Goal: Task Accomplishment & Management: Use online tool/utility

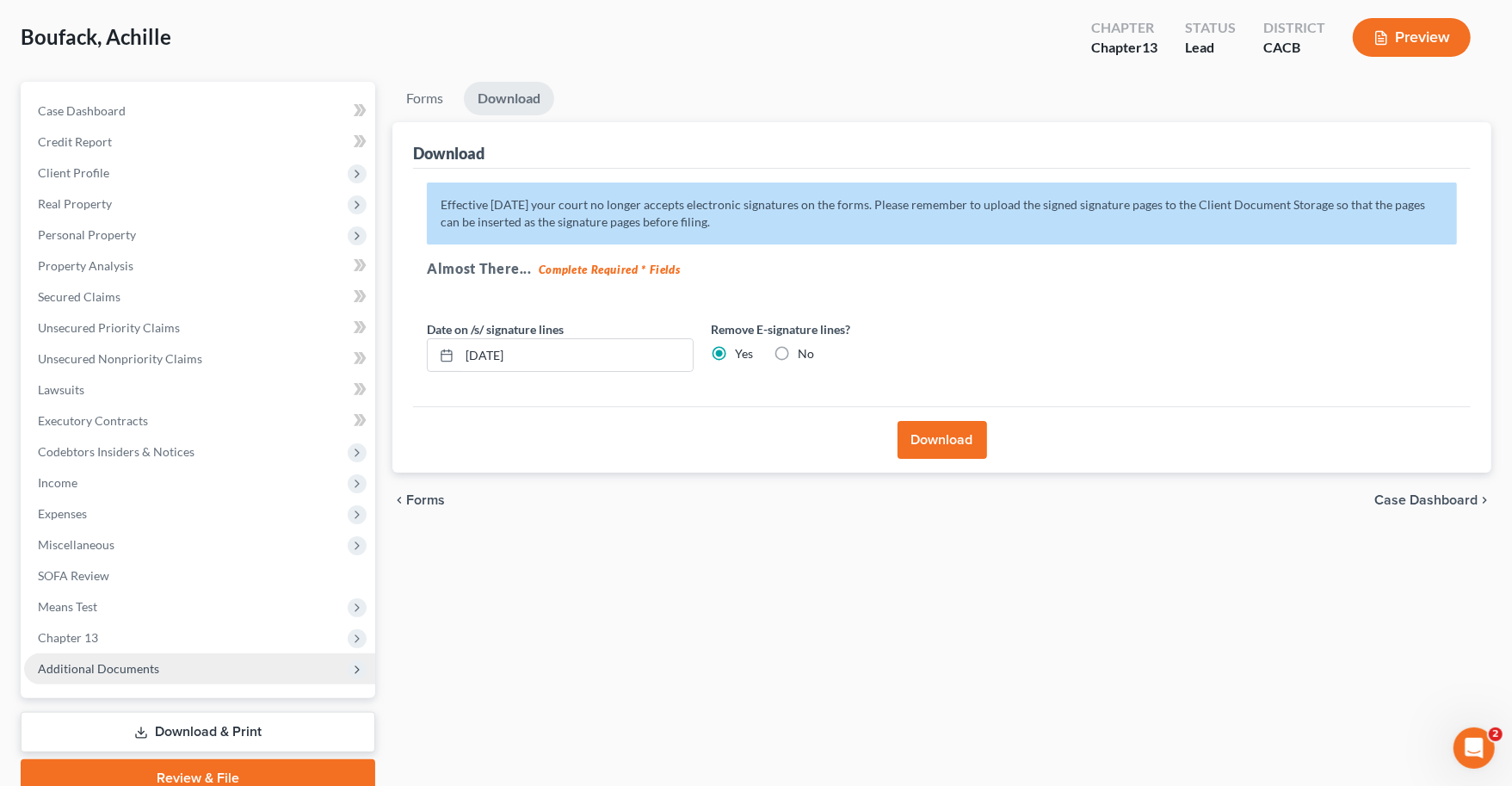
scroll to position [112, 0]
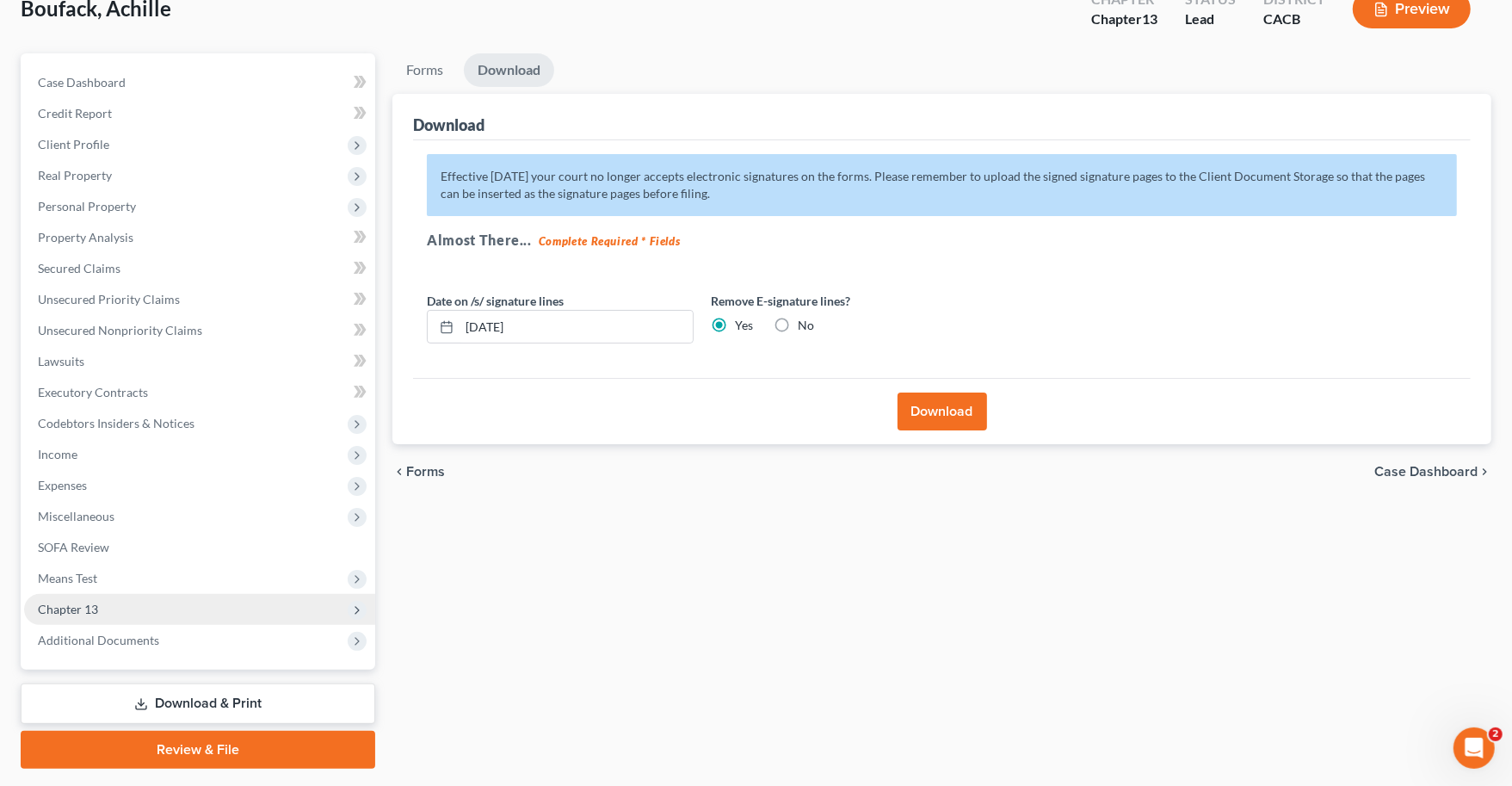
click at [97, 604] on span "Chapter 13" at bounding box center [68, 609] width 60 height 15
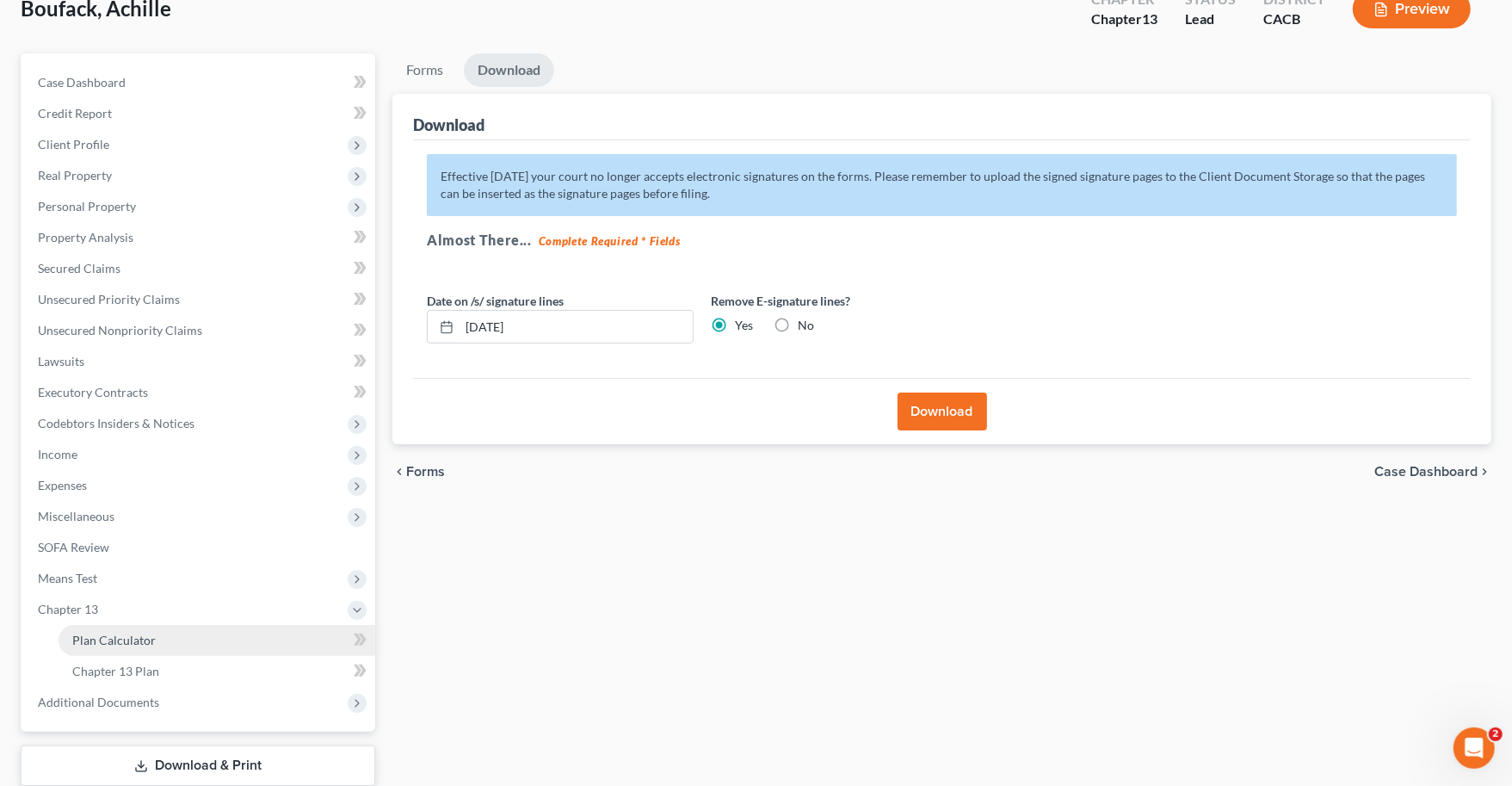
click at [163, 638] on link "Plan Calculator" at bounding box center [217, 641] width 317 height 31
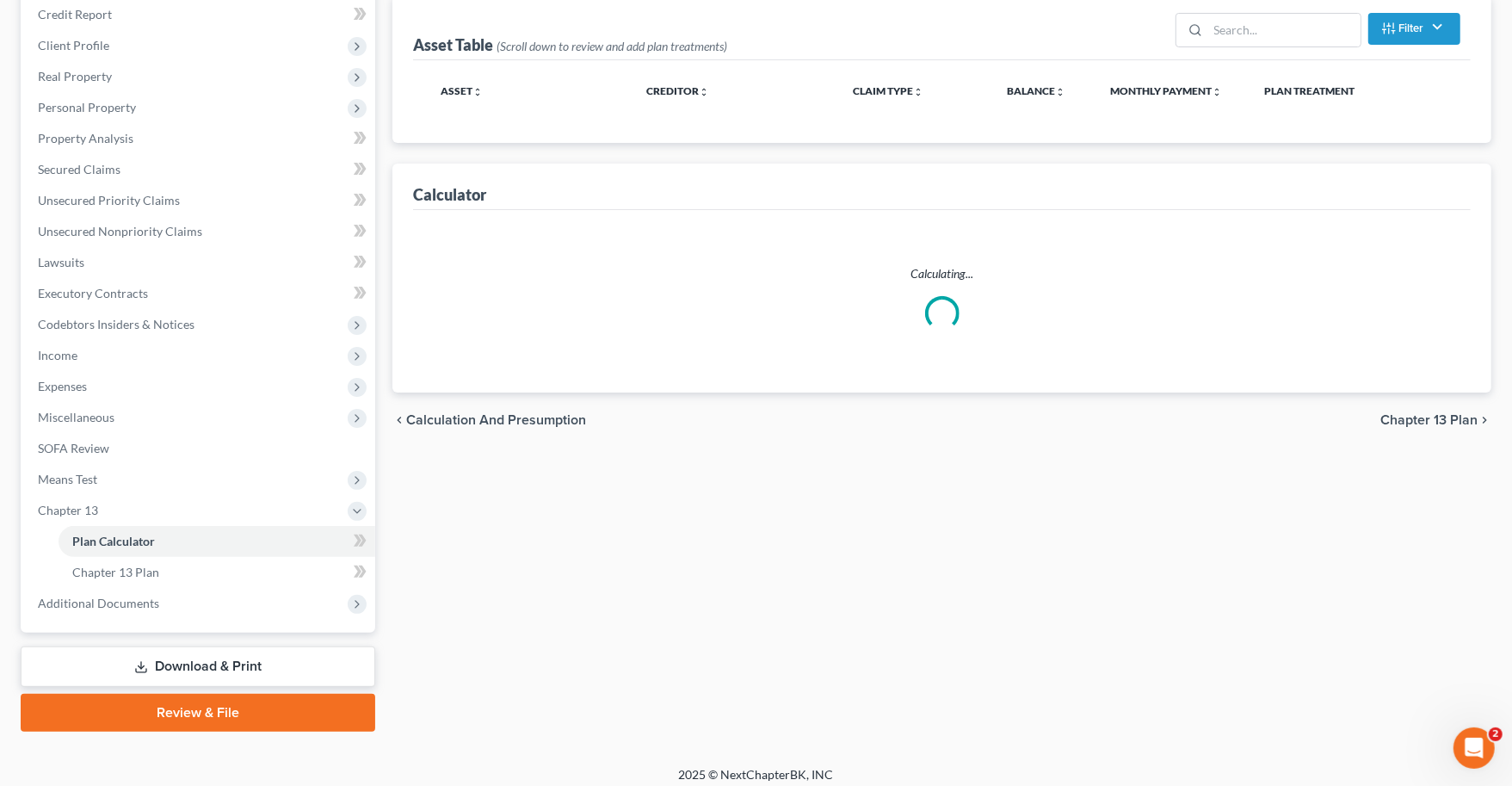
select select "59"
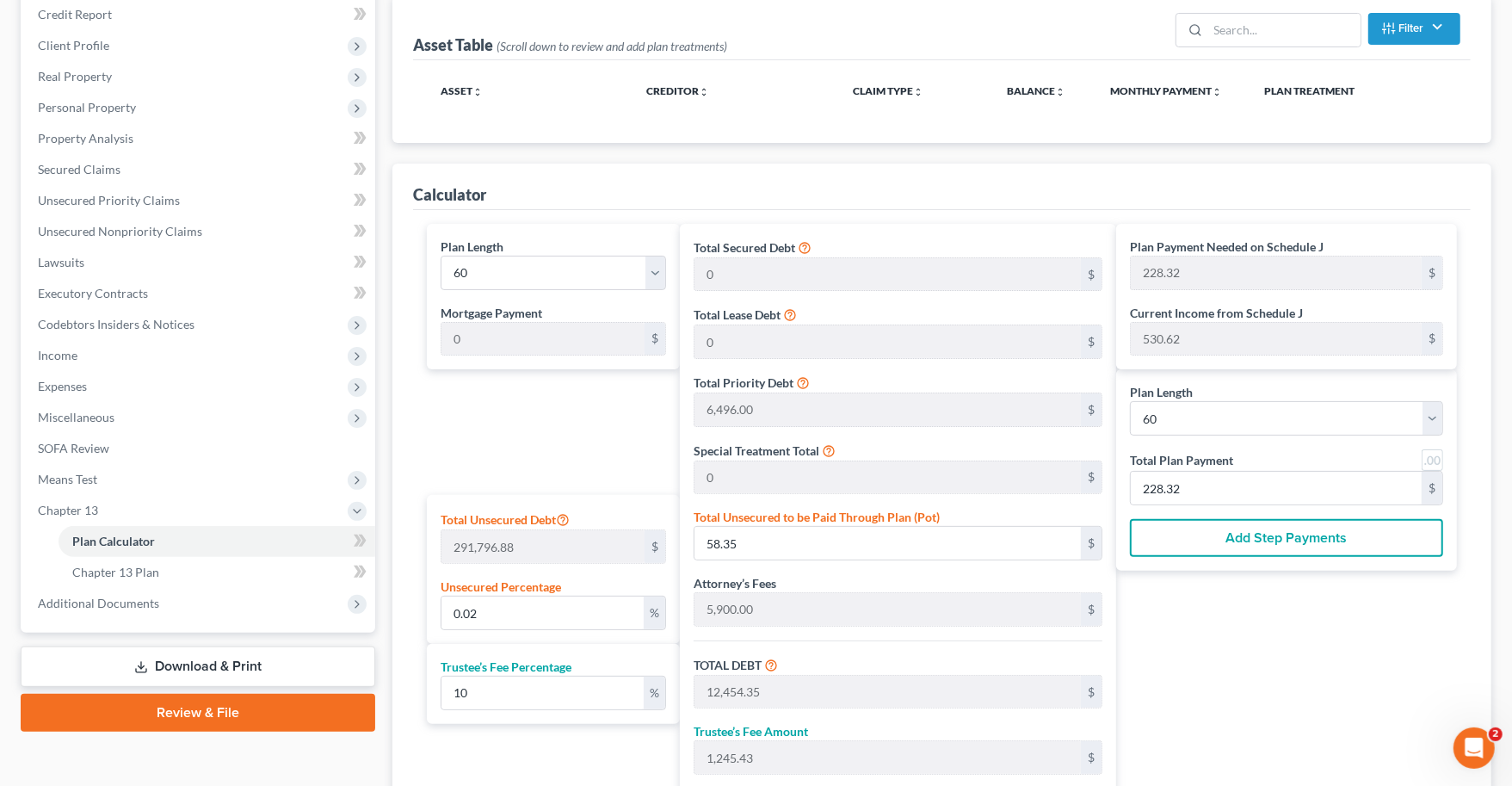
scroll to position [220, 0]
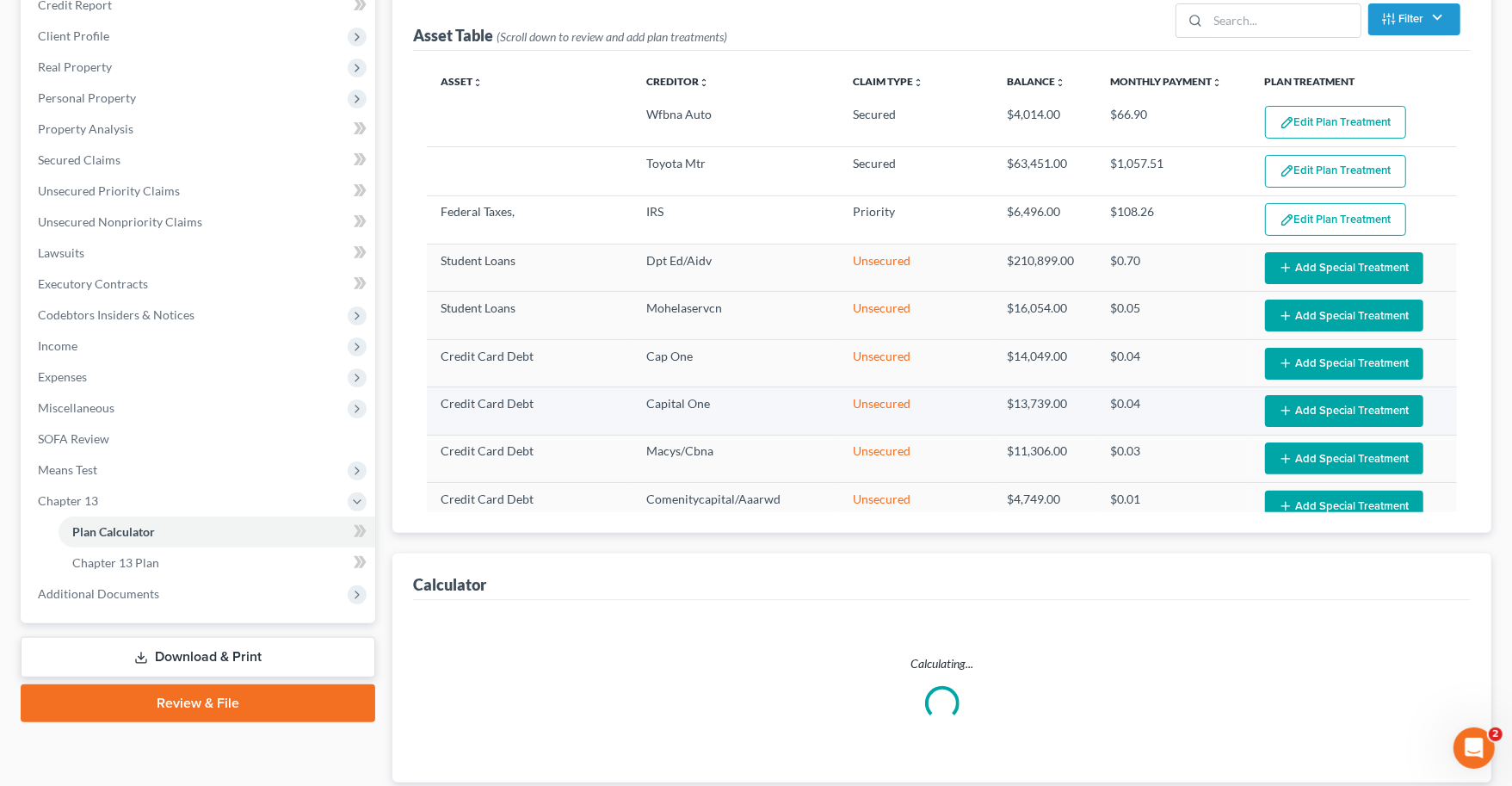
select select "59"
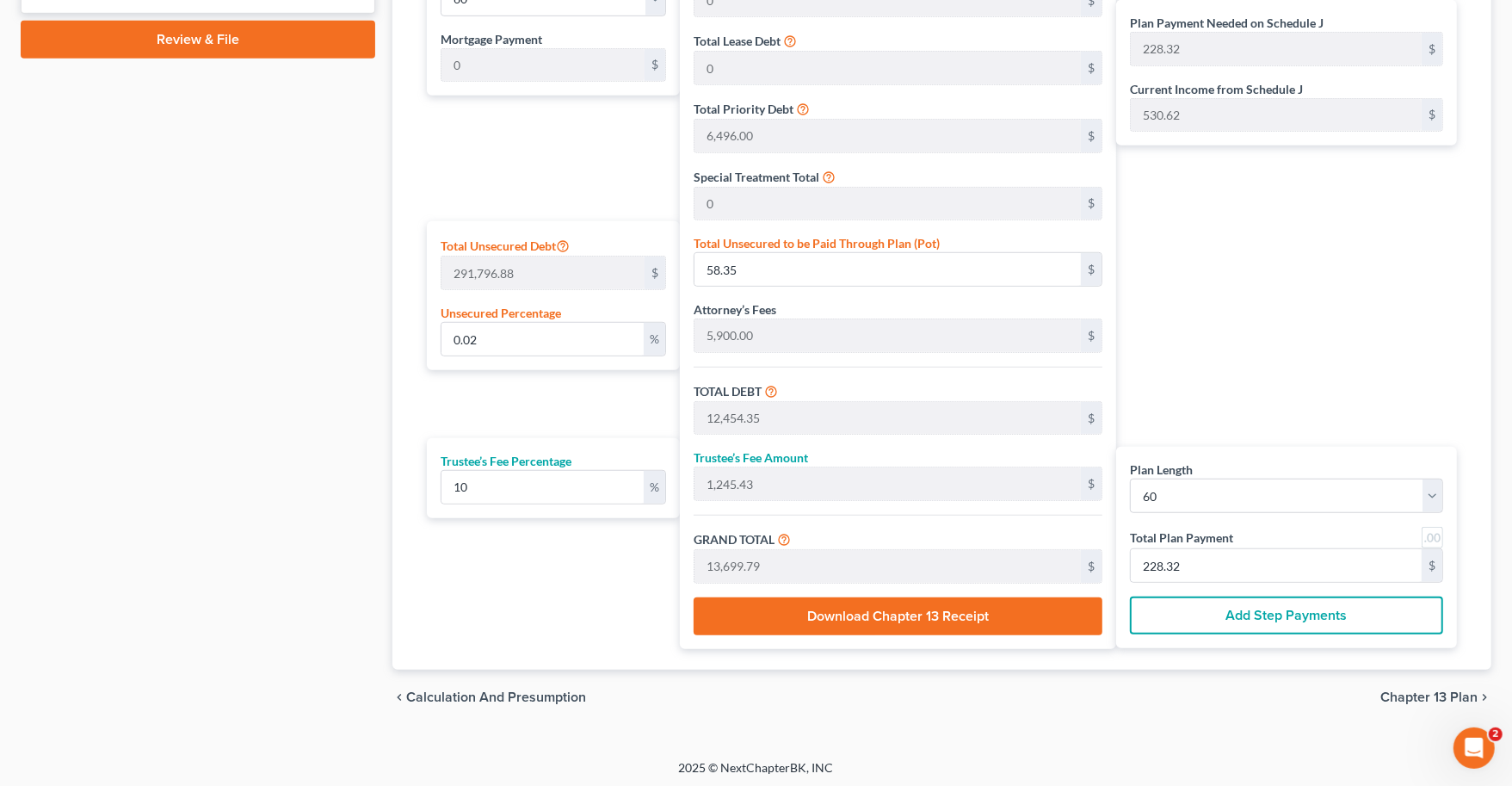
scroll to position [885, 0]
type input "0"
type input "272.72"
type input "27.27"
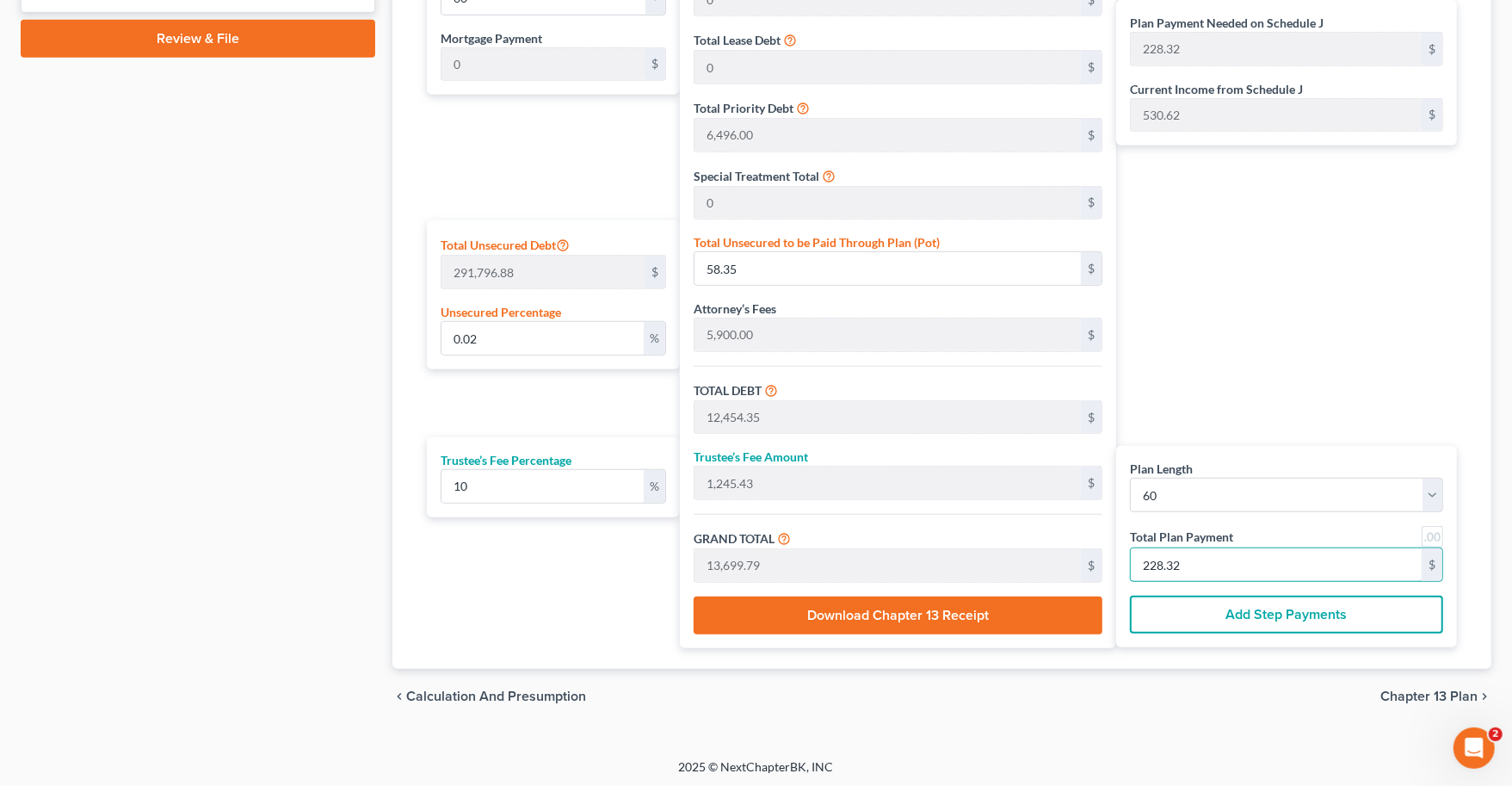
type input "300.00"
type input "5"
type input "2,727.27"
type input "272.72"
type input "3,000.00"
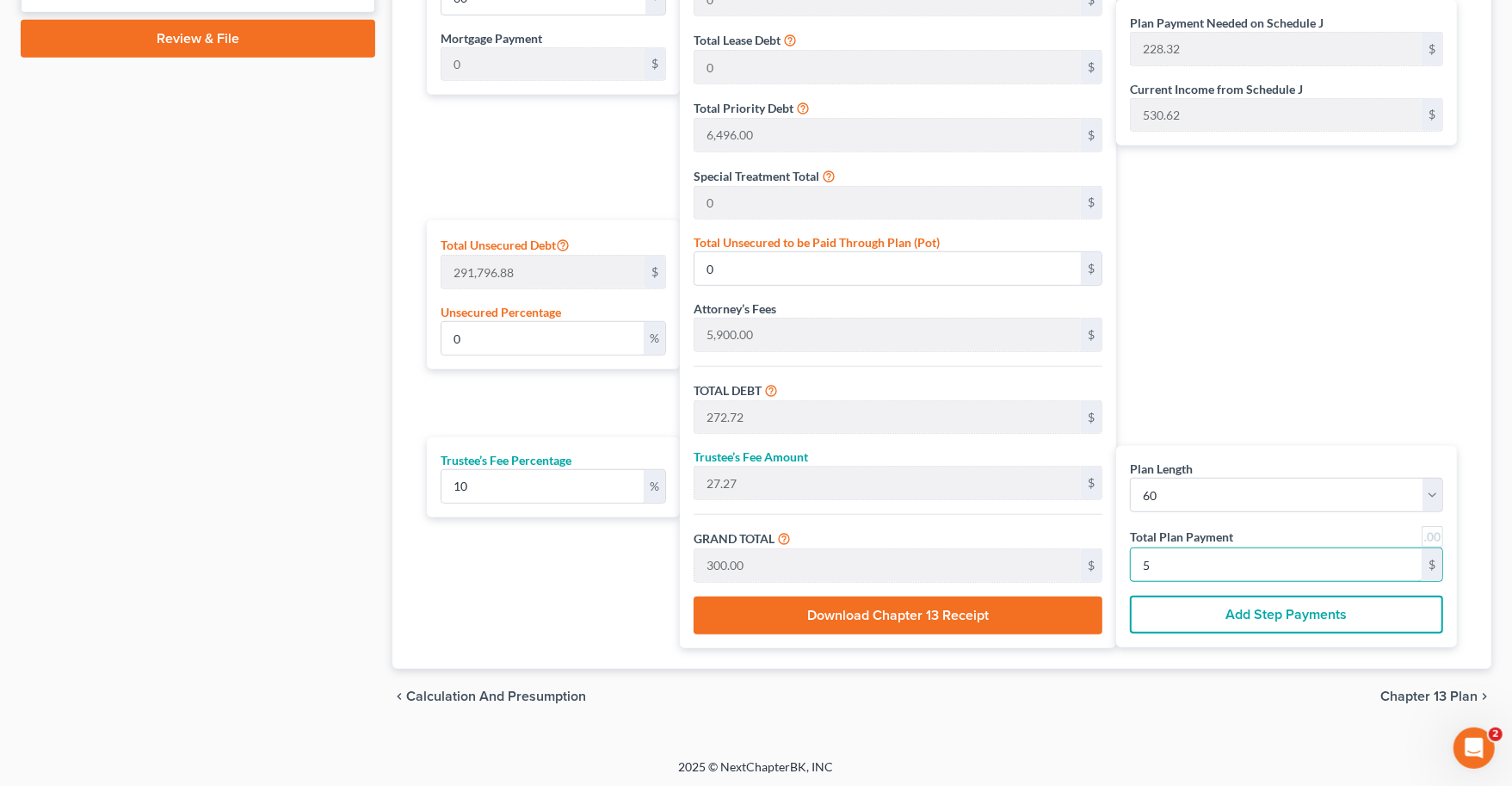
type input "50"
type input "5.10"
type input "14,876.72"
type input "27,272.72"
type input "2,727.27"
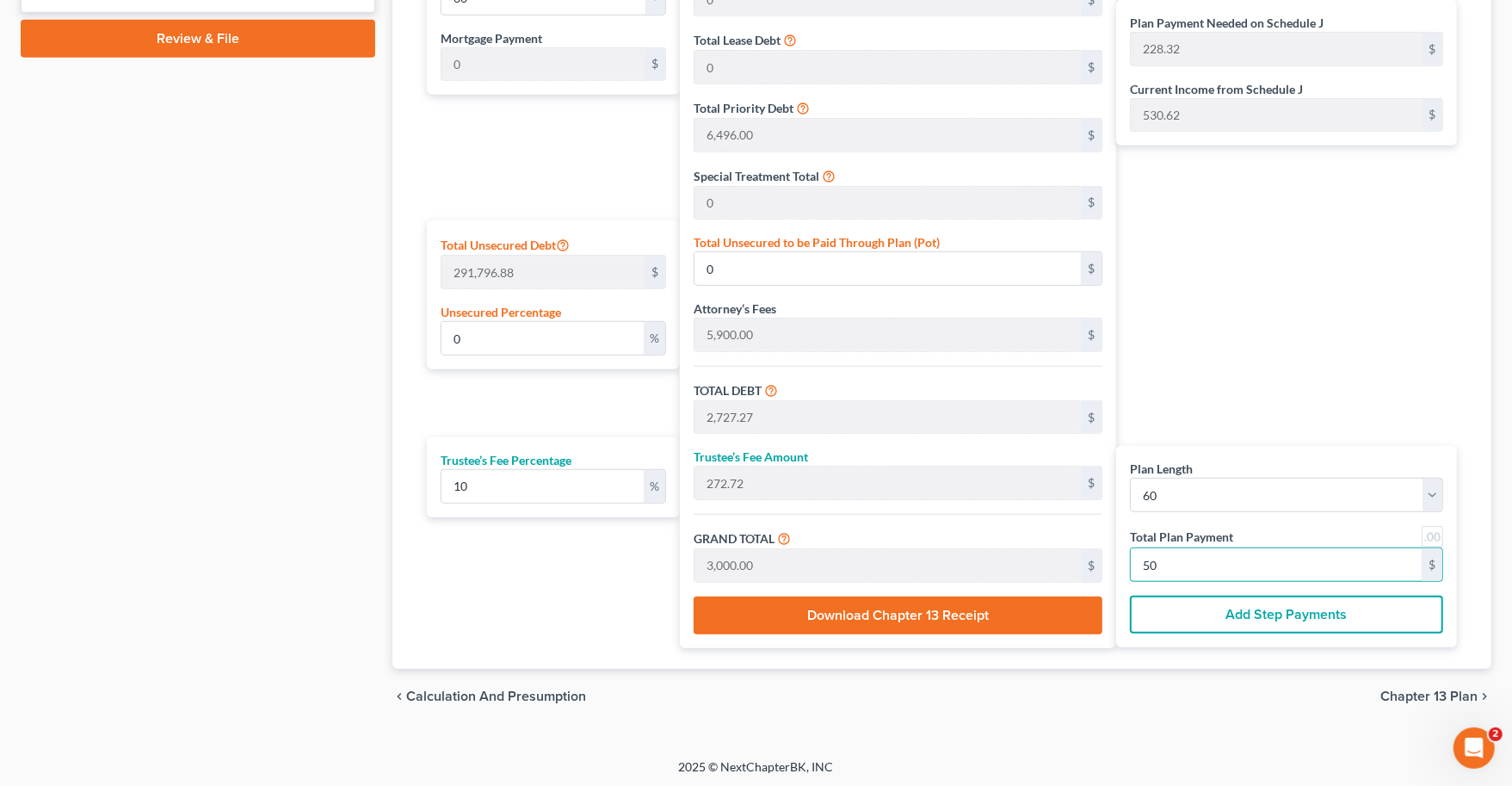
type input "30,000.00"
type input "500.00"
click at [295, 435] on div "Case Dashboard Payments Invoices Payments Payments Credit Report Client Profile" at bounding box center [197, 2] width 372 height 1444
click at [279, 558] on div "Case Dashboard Payments Invoices Payments Payments Credit Report Client Profile" at bounding box center [197, 2] width 372 height 1444
click at [1408, 701] on div "chevron_left Calculation and Presumption Chapter 13 Plan chevron_right" at bounding box center [942, 696] width 1099 height 55
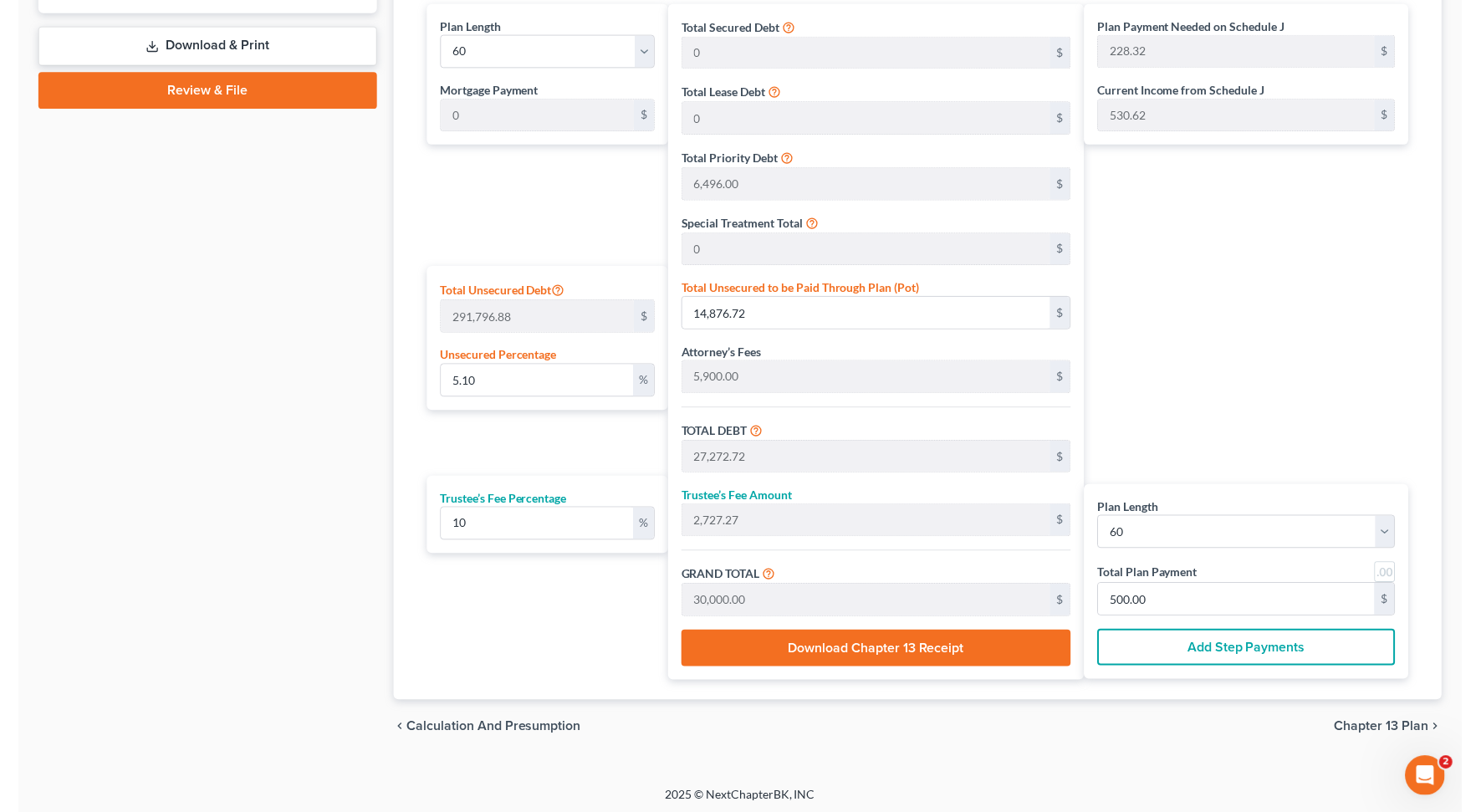
scroll to position [803, 0]
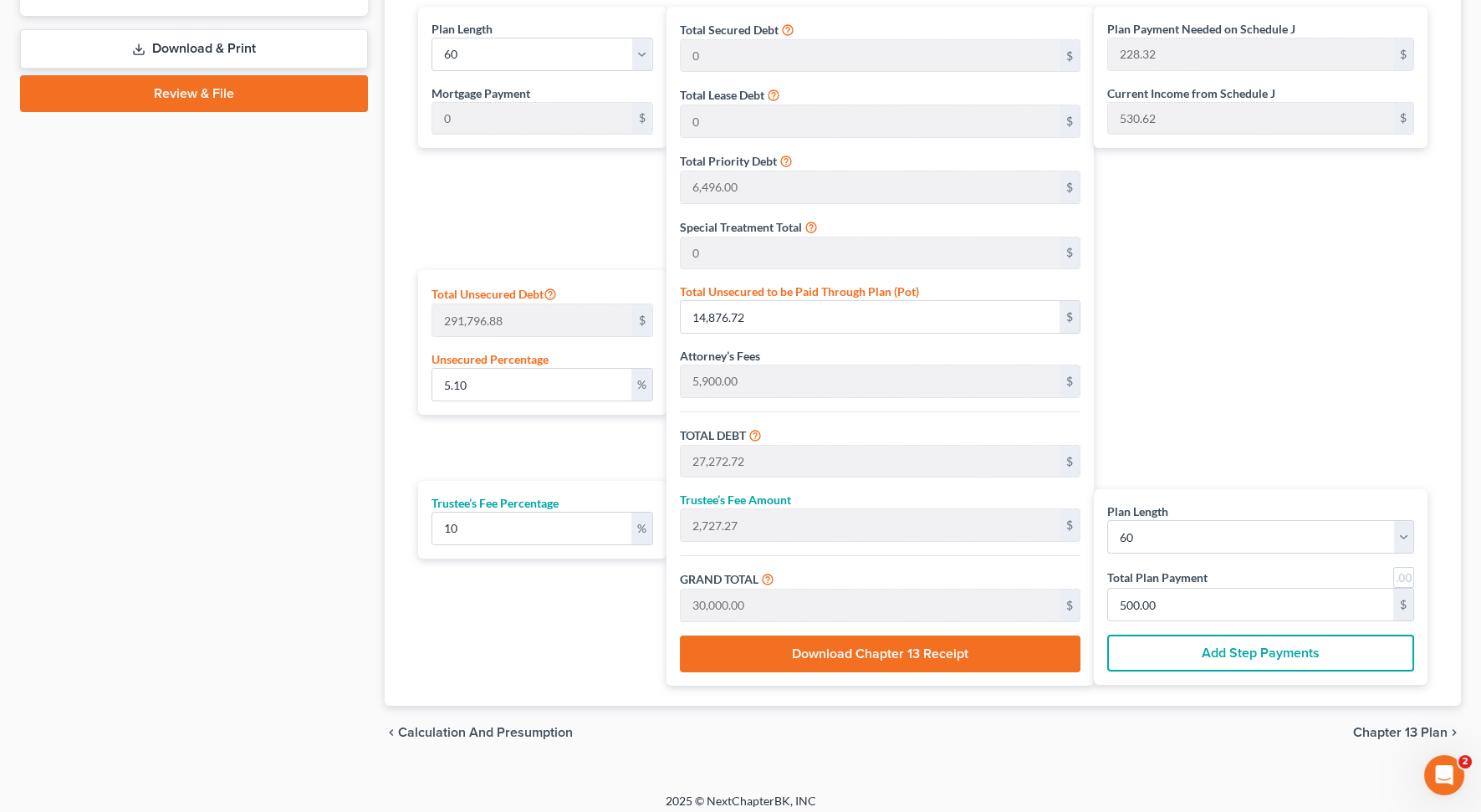
click at [1380, 726] on span "Chapter 13 Plan" at bounding box center [1400, 732] width 94 height 13
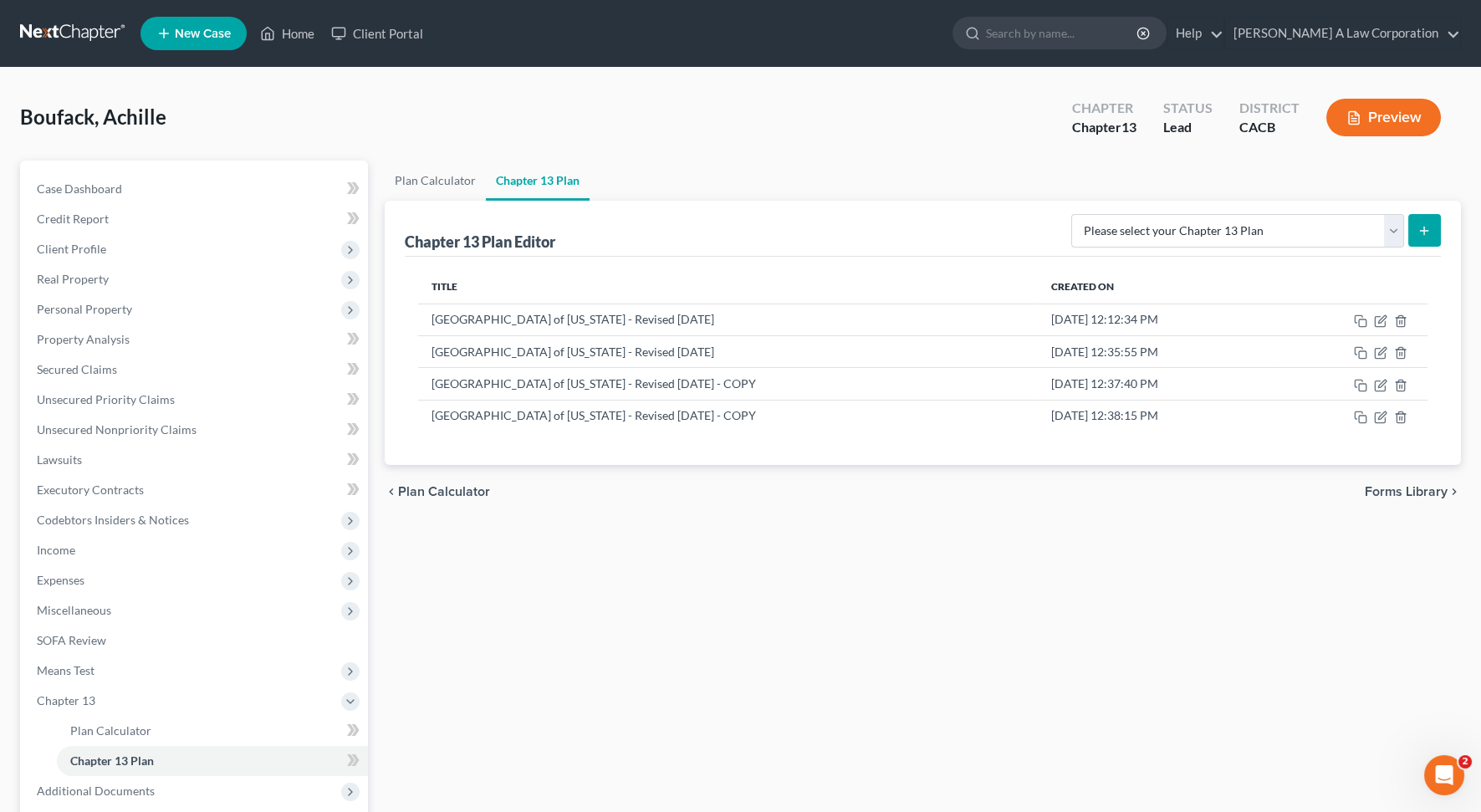
click at [1422, 224] on icon "submit" at bounding box center [1424, 230] width 13 height 13
click at [1396, 233] on select "Please select your Chapter 13 Plan [GEOGRAPHIC_DATA] of [US_STATE] - Effective …" at bounding box center [1238, 231] width 333 height 34
select select "1"
click at [1106, 214] on select "Please select your Chapter 13 Plan [GEOGRAPHIC_DATA] of [US_STATE] - Effective …" at bounding box center [1238, 231] width 333 height 34
click at [1422, 239] on button "submit" at bounding box center [1424, 230] width 33 height 33
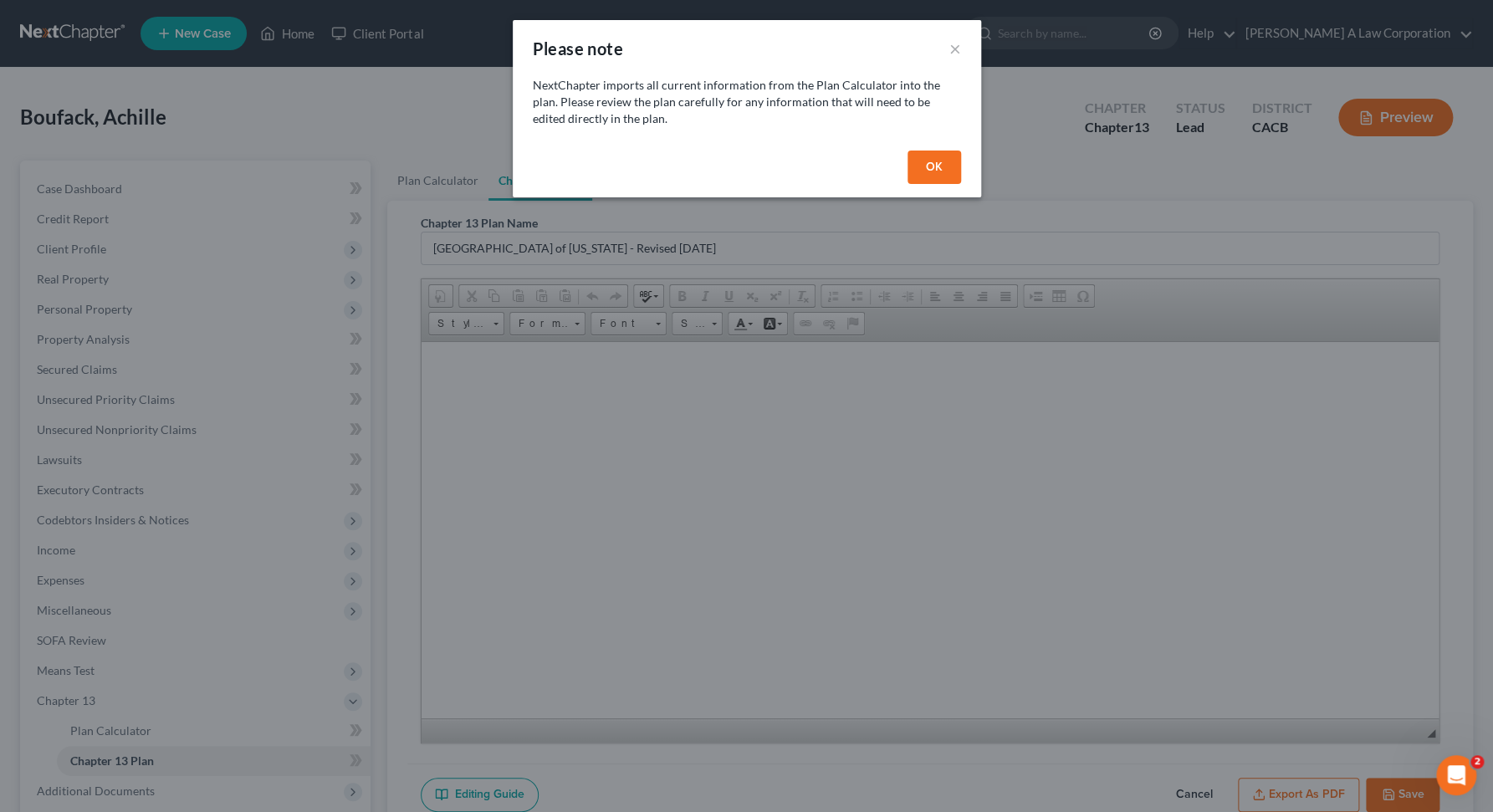
click at [948, 169] on button "OK" at bounding box center [934, 168] width 53 height 34
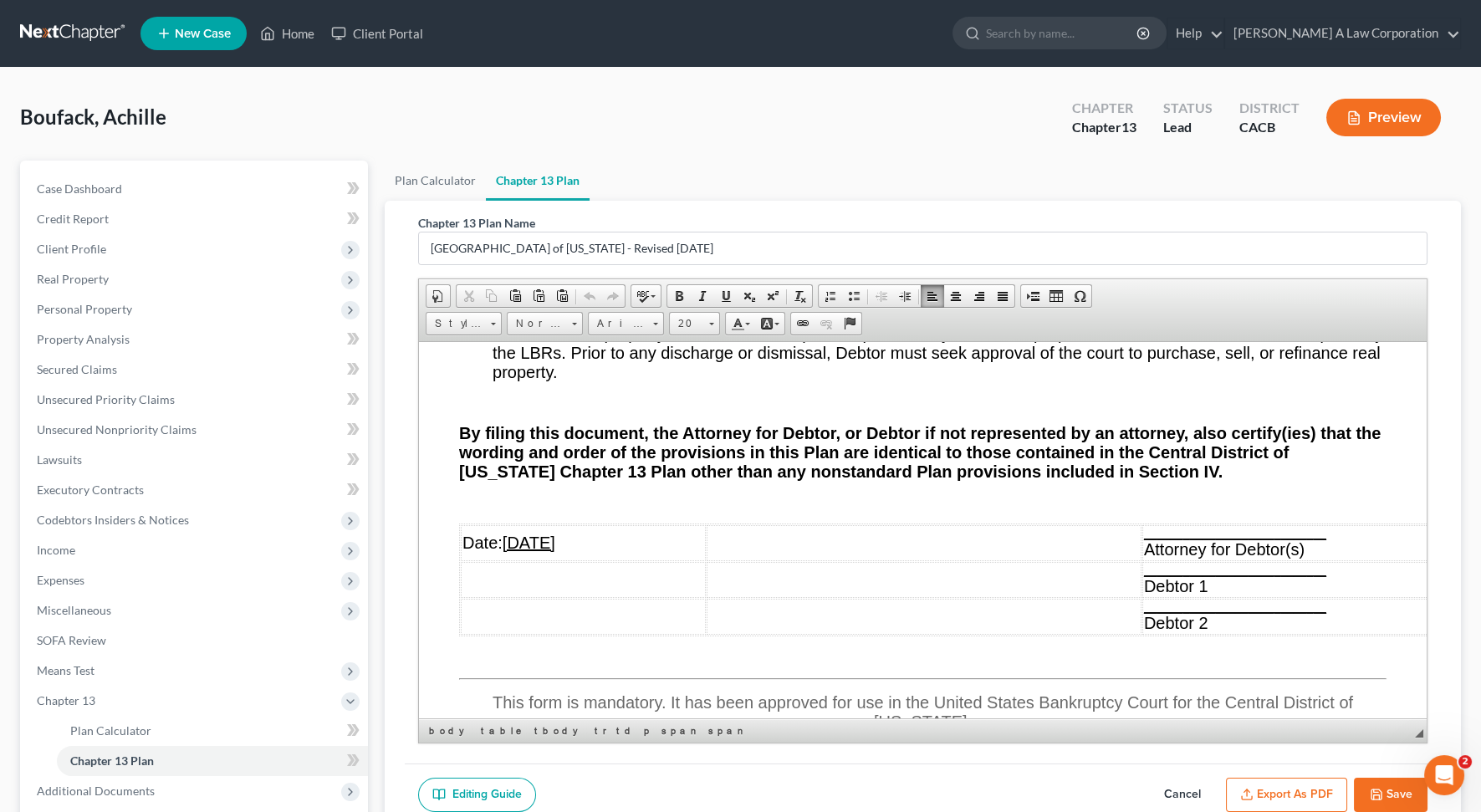
scroll to position [16942, 0]
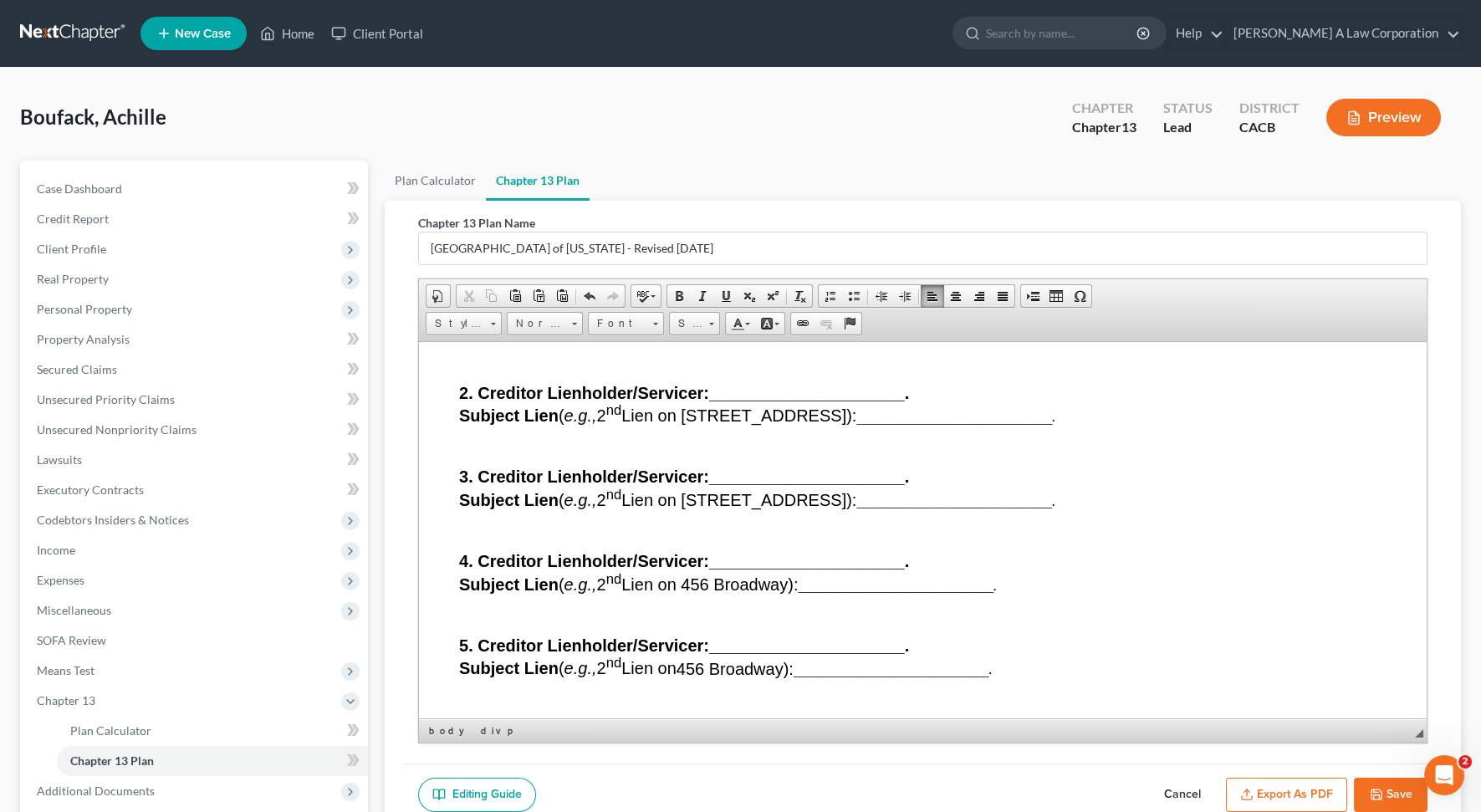
scroll to position [17550, 0]
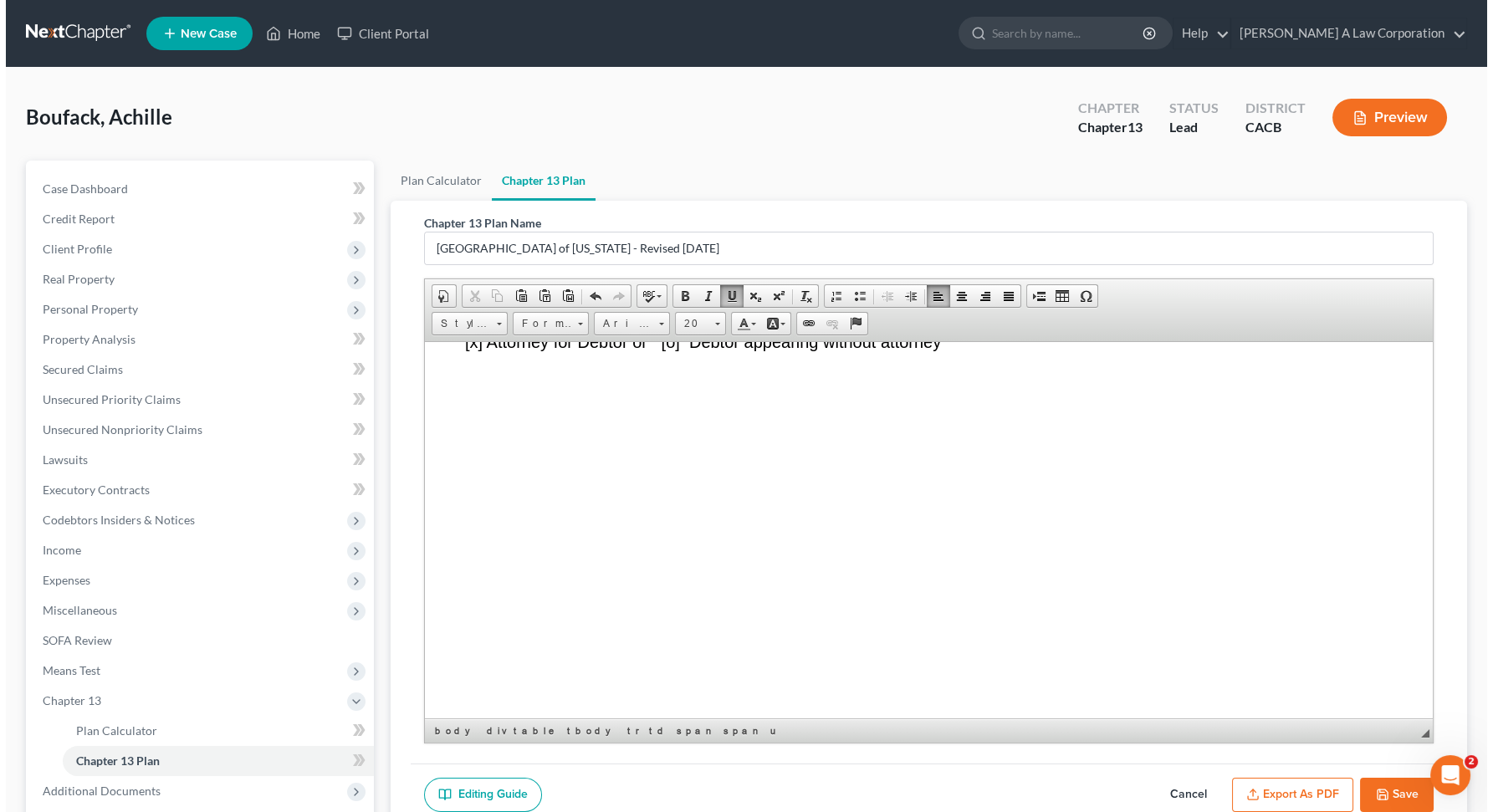
scroll to position [18766, 0]
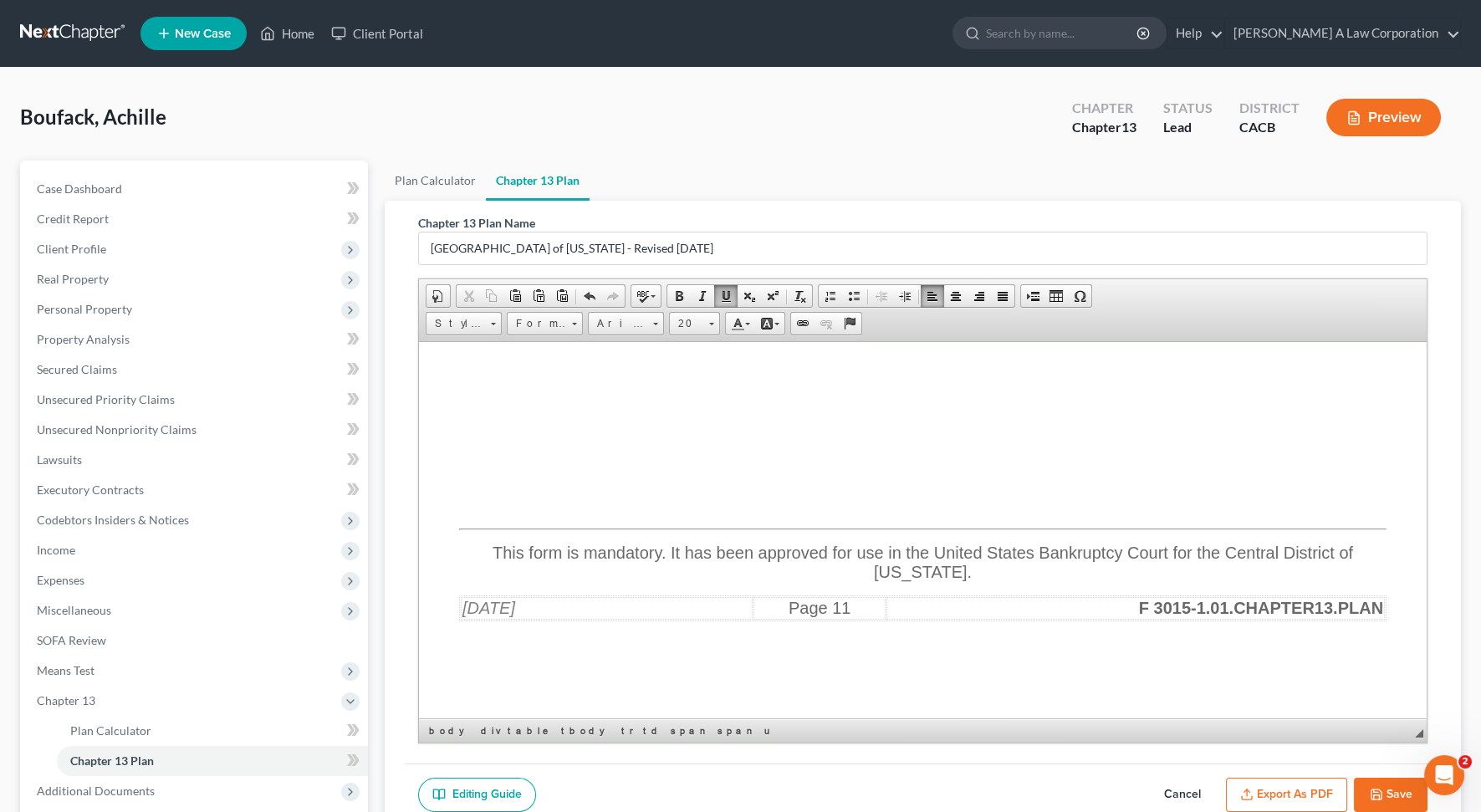
click at [849, 123] on strong "__________________________________" at bounding box center [960, 116] width 222 height 13
click at [851, 123] on strong "__________________________________" at bounding box center [960, 116] width 222 height 13
drag, startPoint x: 942, startPoint y: 467, endPoint x: 847, endPoint y: 463, distance: 95.1
click at [849, 123] on strong "__/s/[PERSON_NAME] ___________________" at bounding box center [973, 116] width 249 height 13
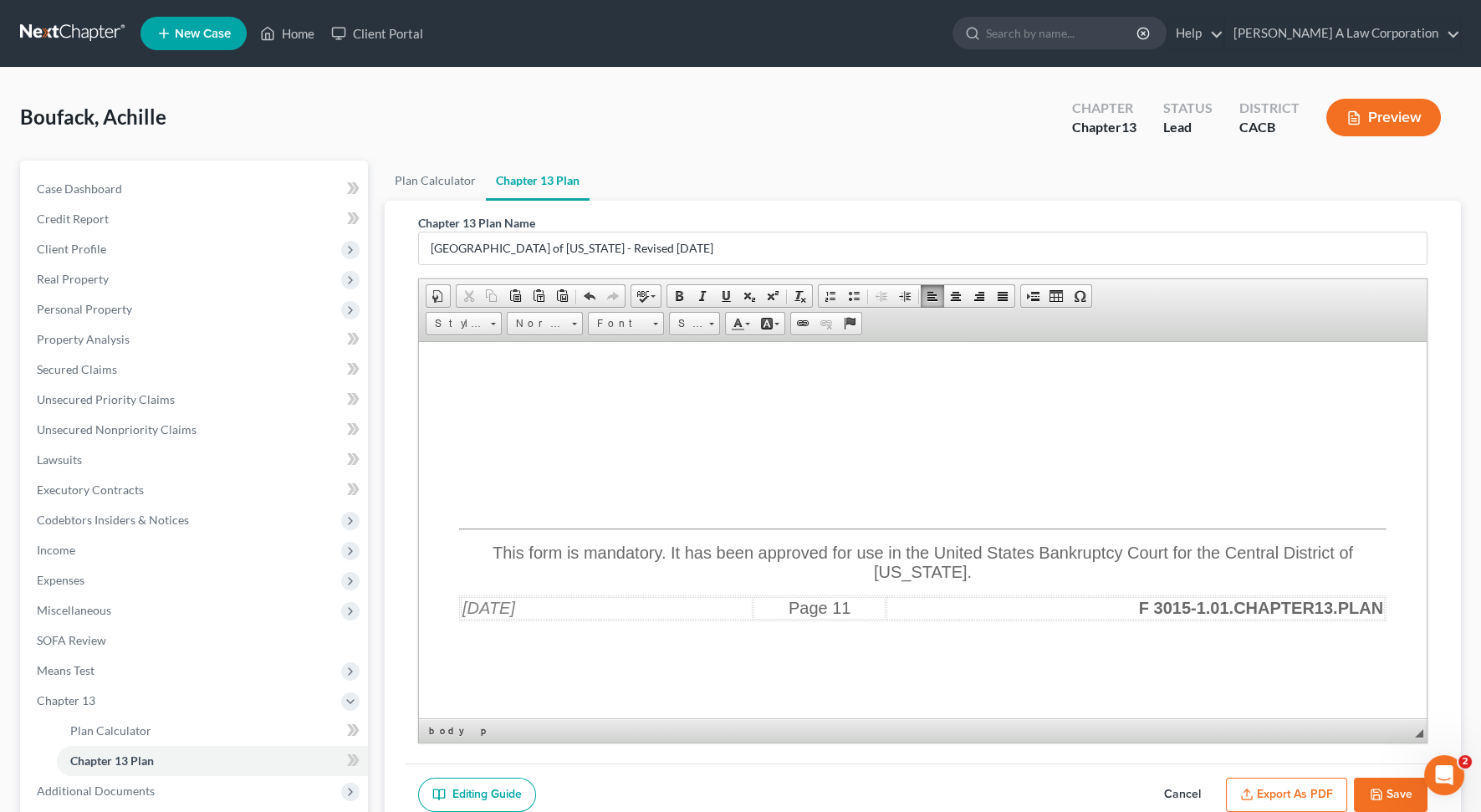
click at [644, 92] on u "[DATE]" at bounding box center [625, 83] width 52 height 19
click at [1302, 762] on button "Export as PDF" at bounding box center [1287, 795] width 122 height 35
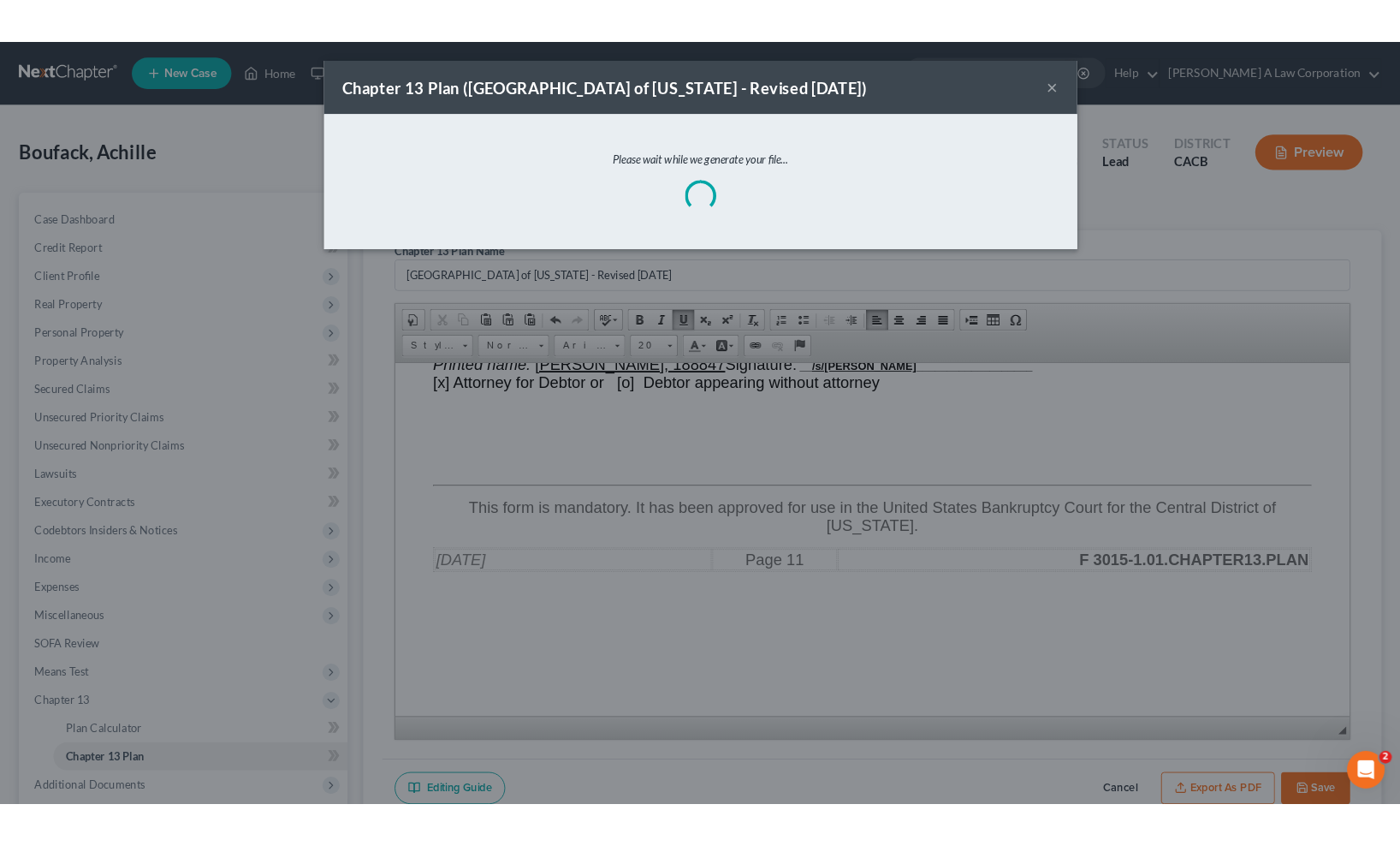
scroll to position [18953, 0]
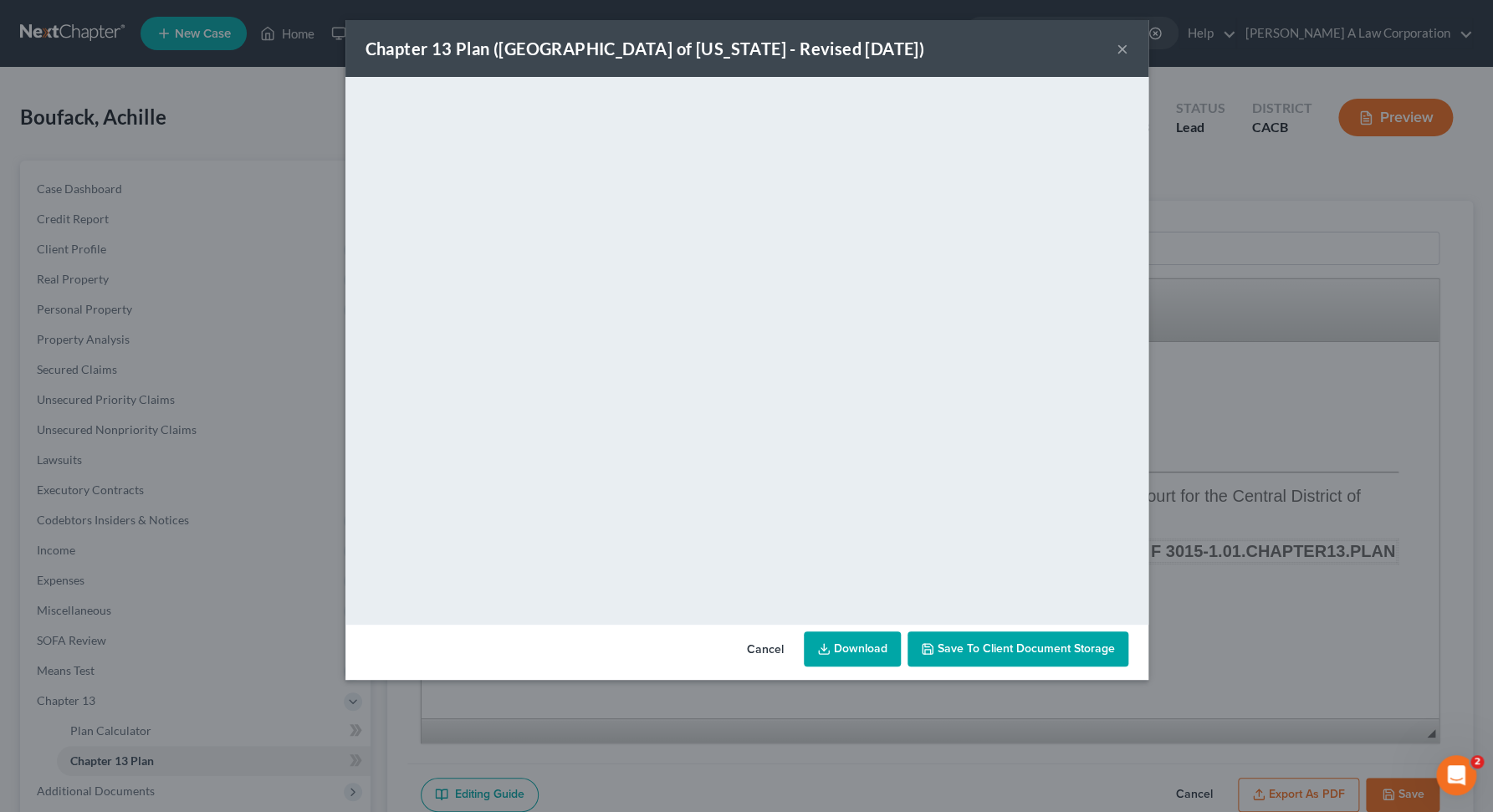
click at [854, 652] on link "Download" at bounding box center [851, 649] width 97 height 35
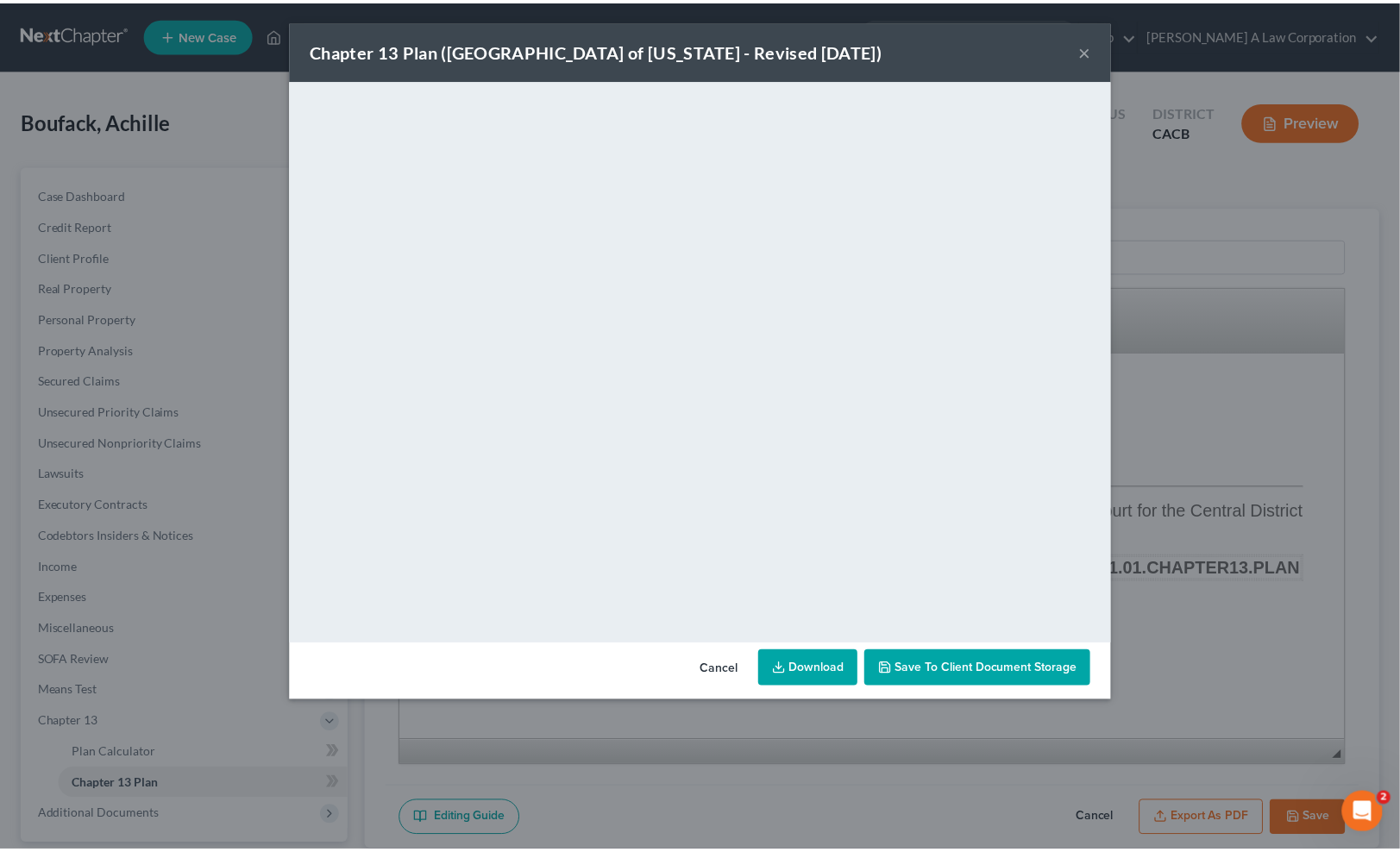
scroll to position [19556, 0]
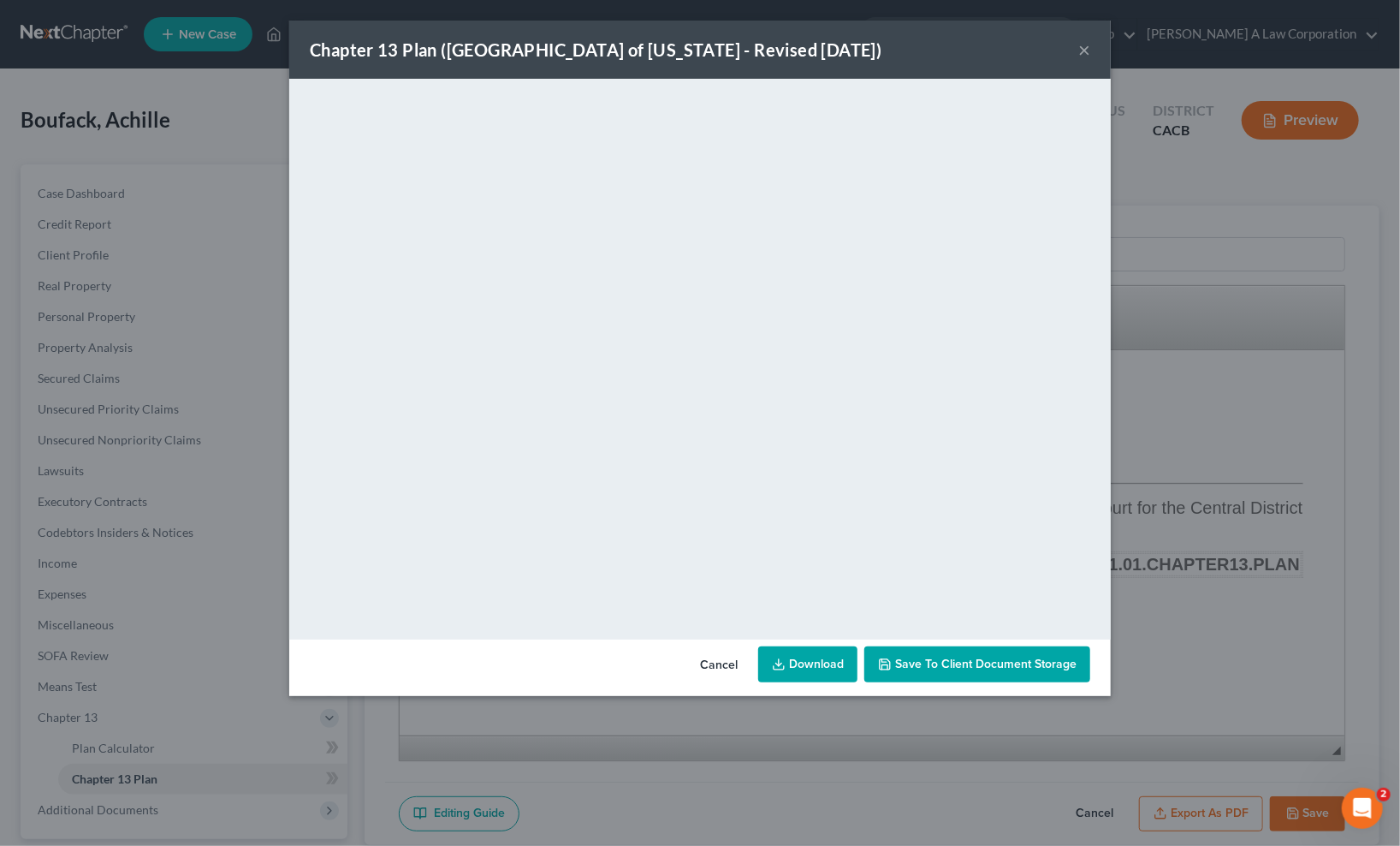
click at [1087, 47] on button "×" at bounding box center [1084, 49] width 12 height 21
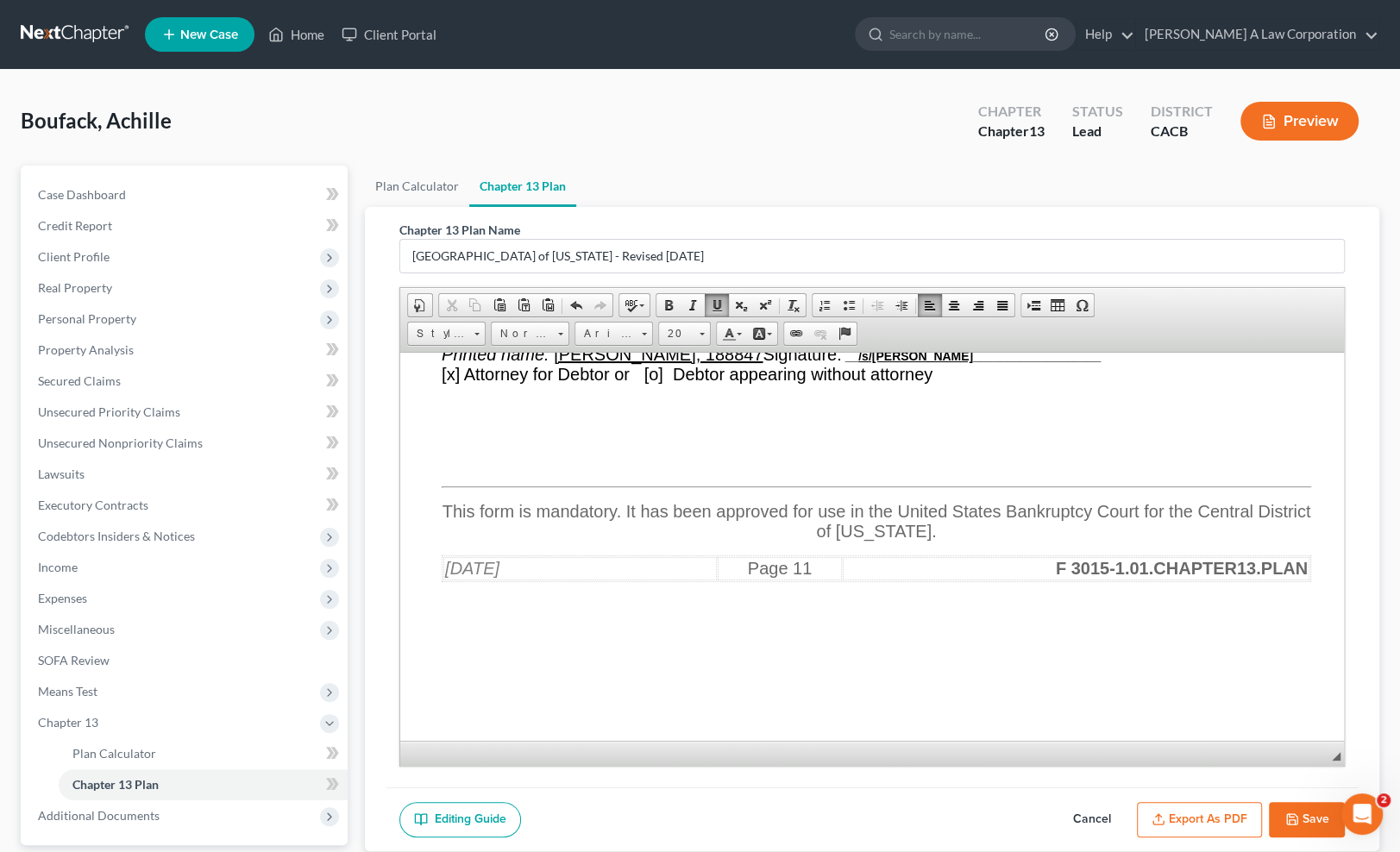
click at [1246, 513] on p "This form is mandatory. It has been approved for use in the United States Bankr…" at bounding box center [875, 520] width 870 height 39
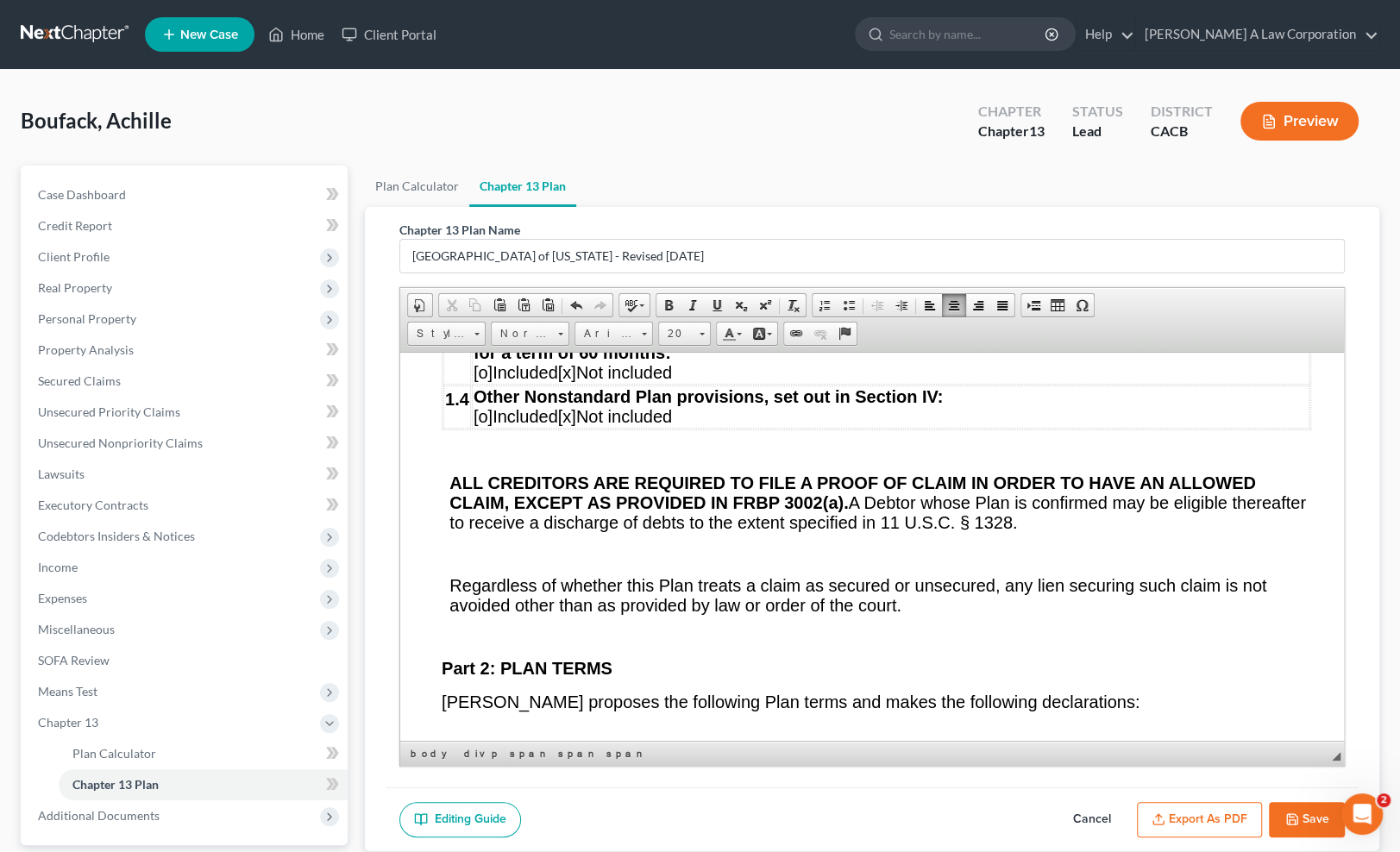
scroll to position [2705, 0]
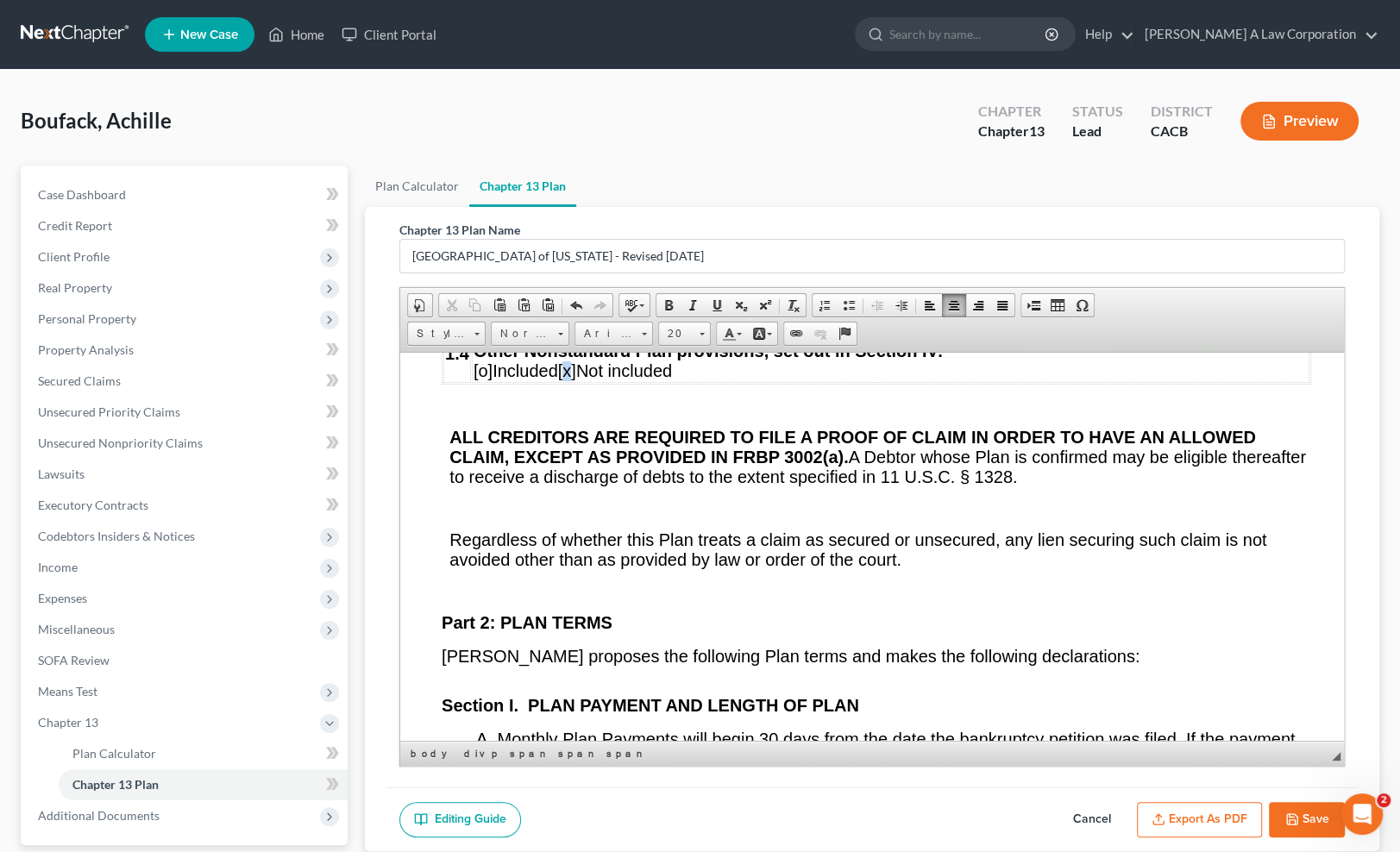
click at [575, 380] on span "[x]" at bounding box center [567, 370] width 18 height 19
click at [477, 380] on span "[o]" at bounding box center [482, 370] width 19 height 19
click at [493, 380] on p "Other Nonstandard Plan provisions, set out in Section IV: [ x o] Included [] No…" at bounding box center [889, 360] width 834 height 39
click at [566, 380] on span "[]" at bounding box center [561, 370] width 9 height 19
click at [701, 413] on p at bounding box center [879, 404] width 862 height 16
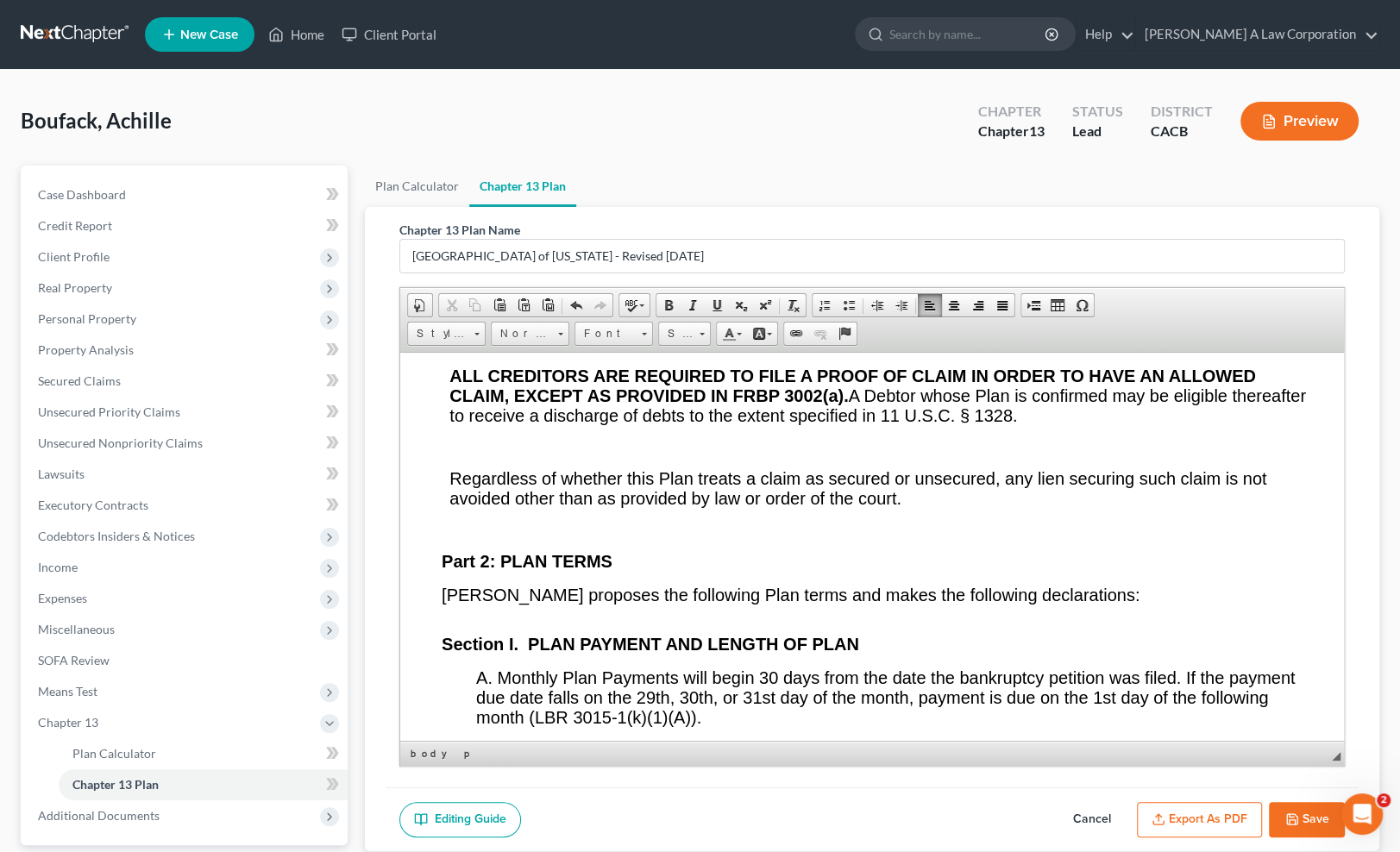
scroll to position [2784, 0]
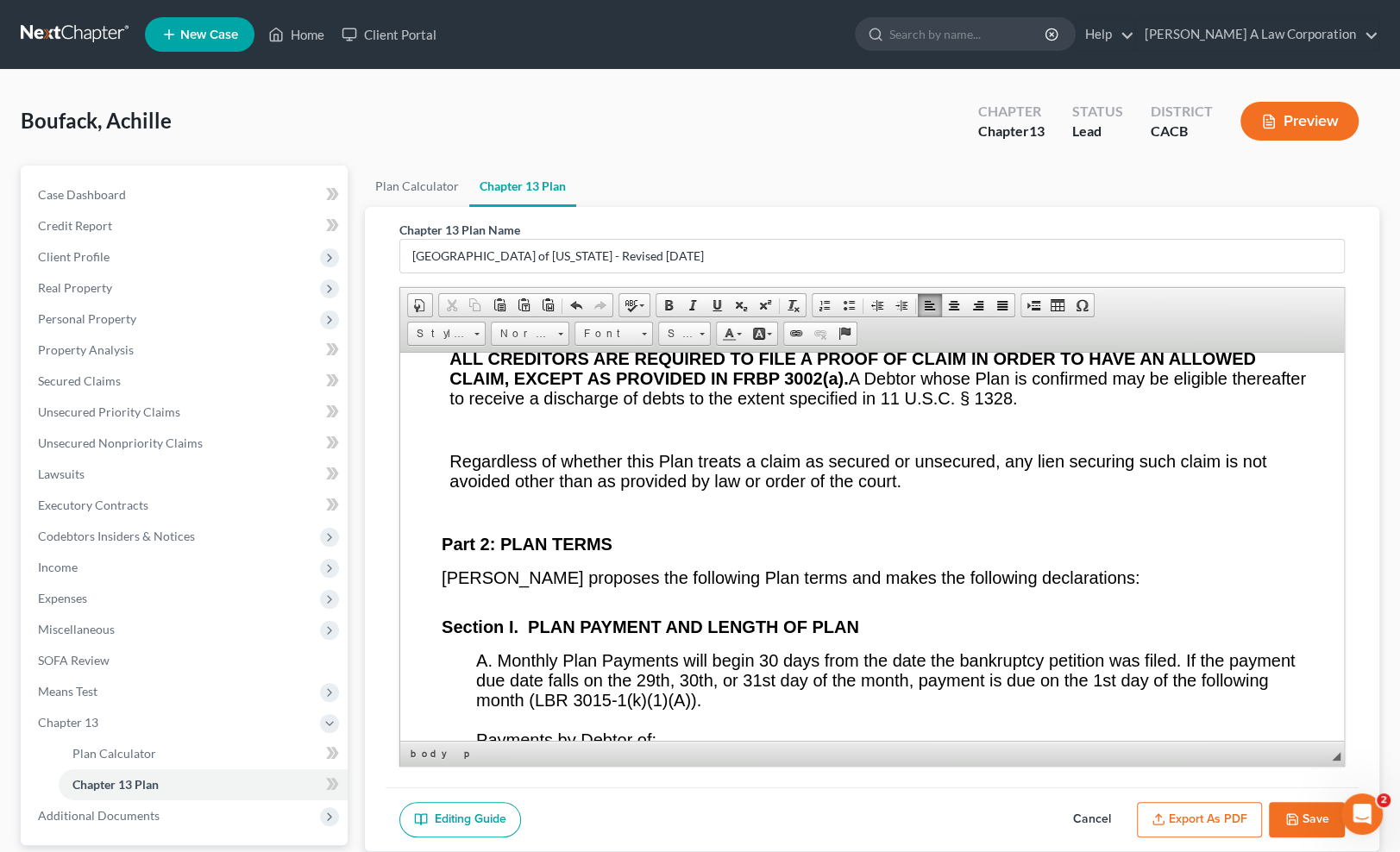
click at [1167, 520] on p at bounding box center [879, 512] width 862 height 16
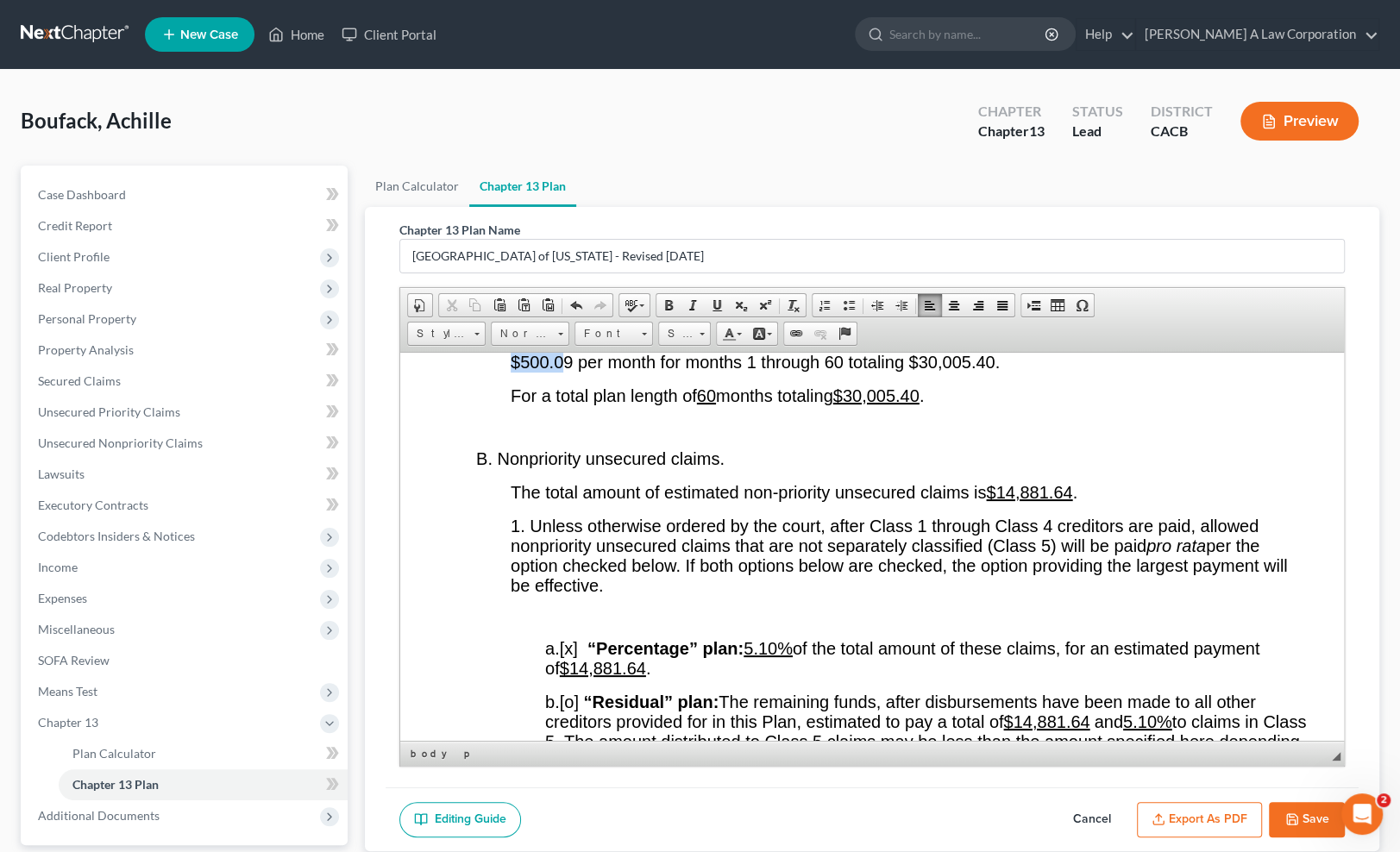
scroll to position [3176, 0]
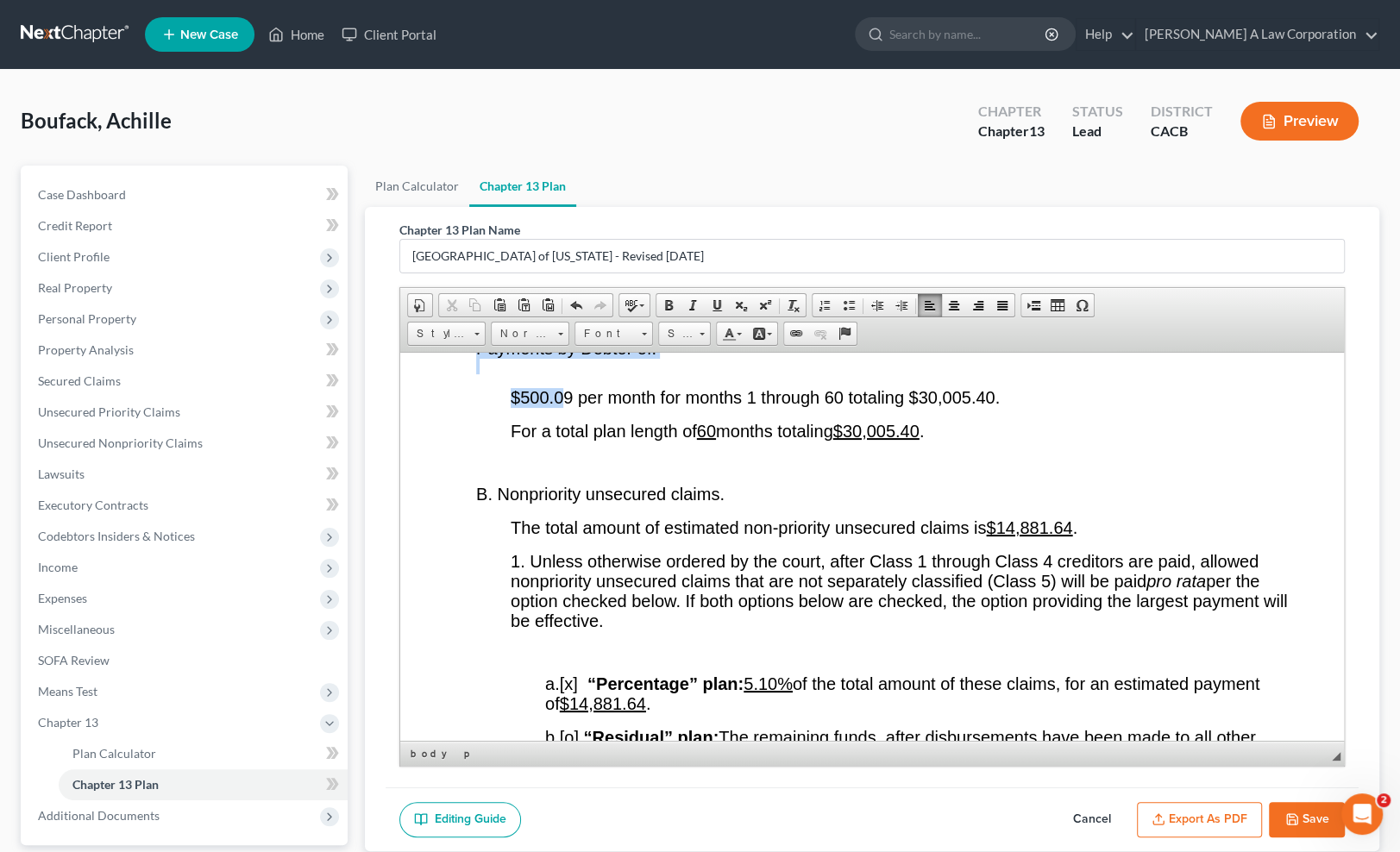
drag, startPoint x: 566, startPoint y: 458, endPoint x: 572, endPoint y: 469, distance: 12.5
click at [570, 406] on span "$500.09 per month for months 1 through 60 totaling $30,005.40." at bounding box center [754, 396] width 489 height 19
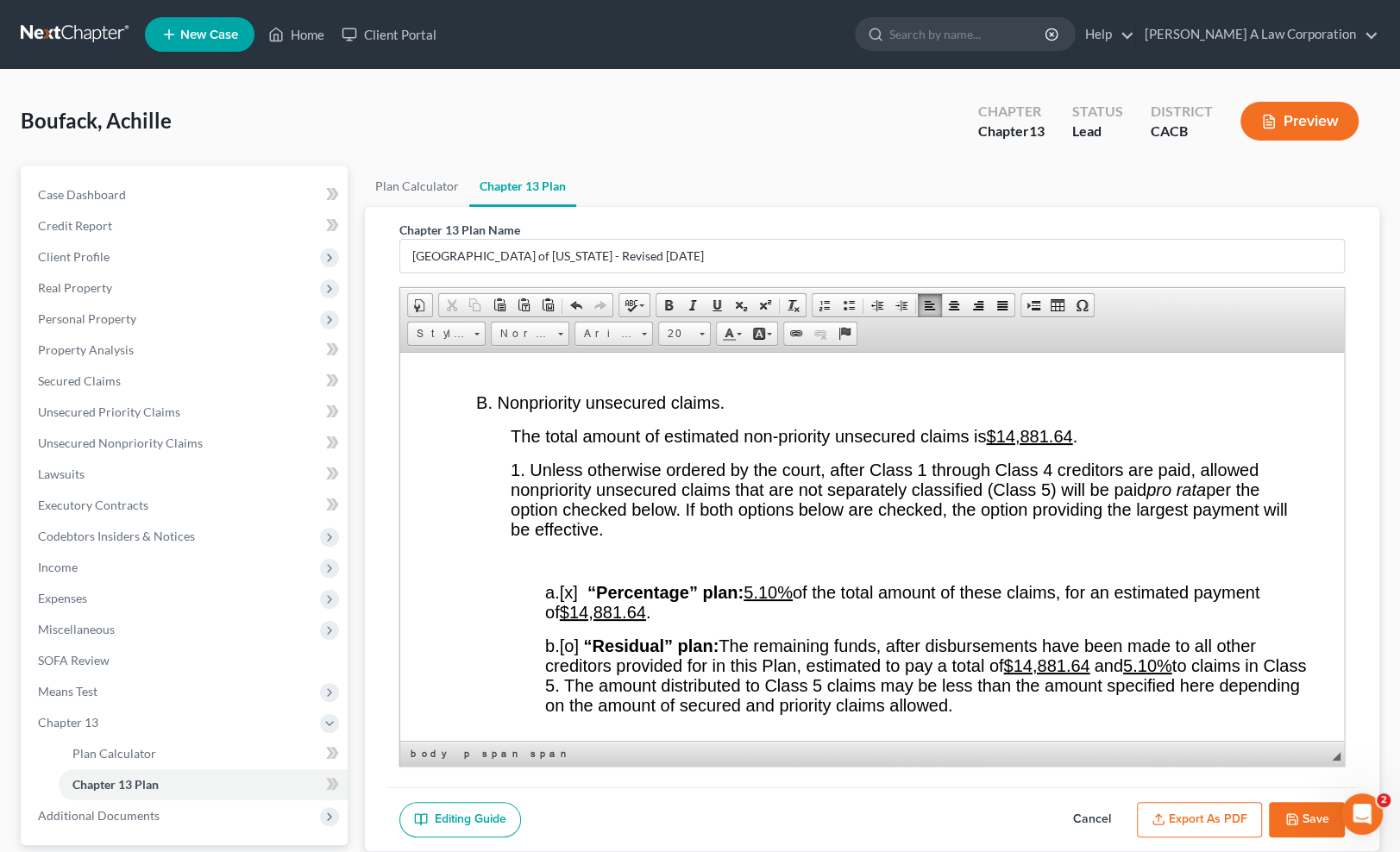
scroll to position [3489, 0]
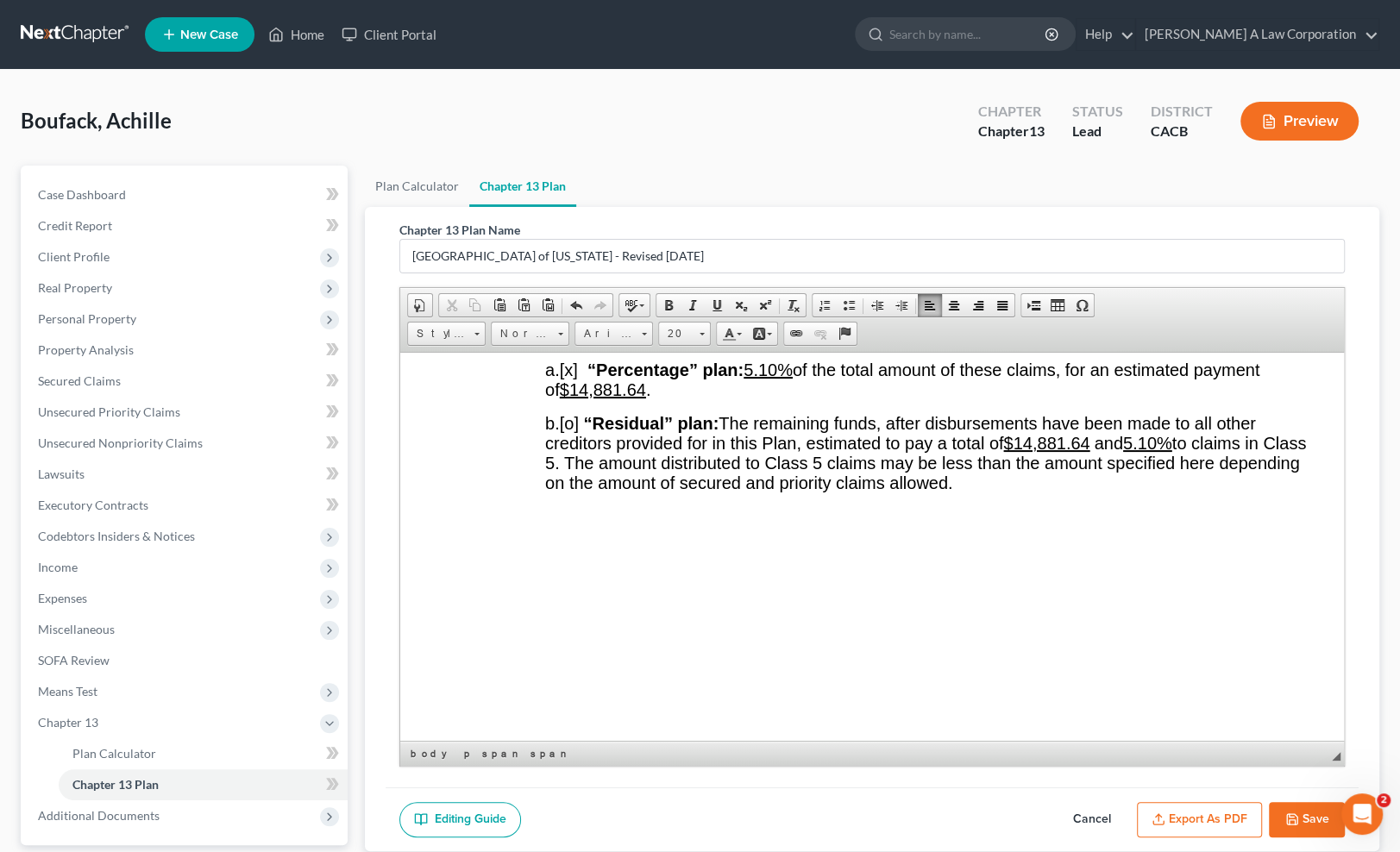
click at [774, 379] on u "5.10%" at bounding box center [767, 369] width 49 height 19
drag, startPoint x: 1166, startPoint y: 588, endPoint x: 1134, endPoint y: 588, distance: 32.0
click at [1134, 452] on u "5.10%" at bounding box center [1147, 442] width 49 height 19
drag, startPoint x: 1091, startPoint y: 590, endPoint x: 1020, endPoint y: 588, distance: 71.0
click at [1020, 452] on span "$14,881.64" at bounding box center [1046, 442] width 86 height 19
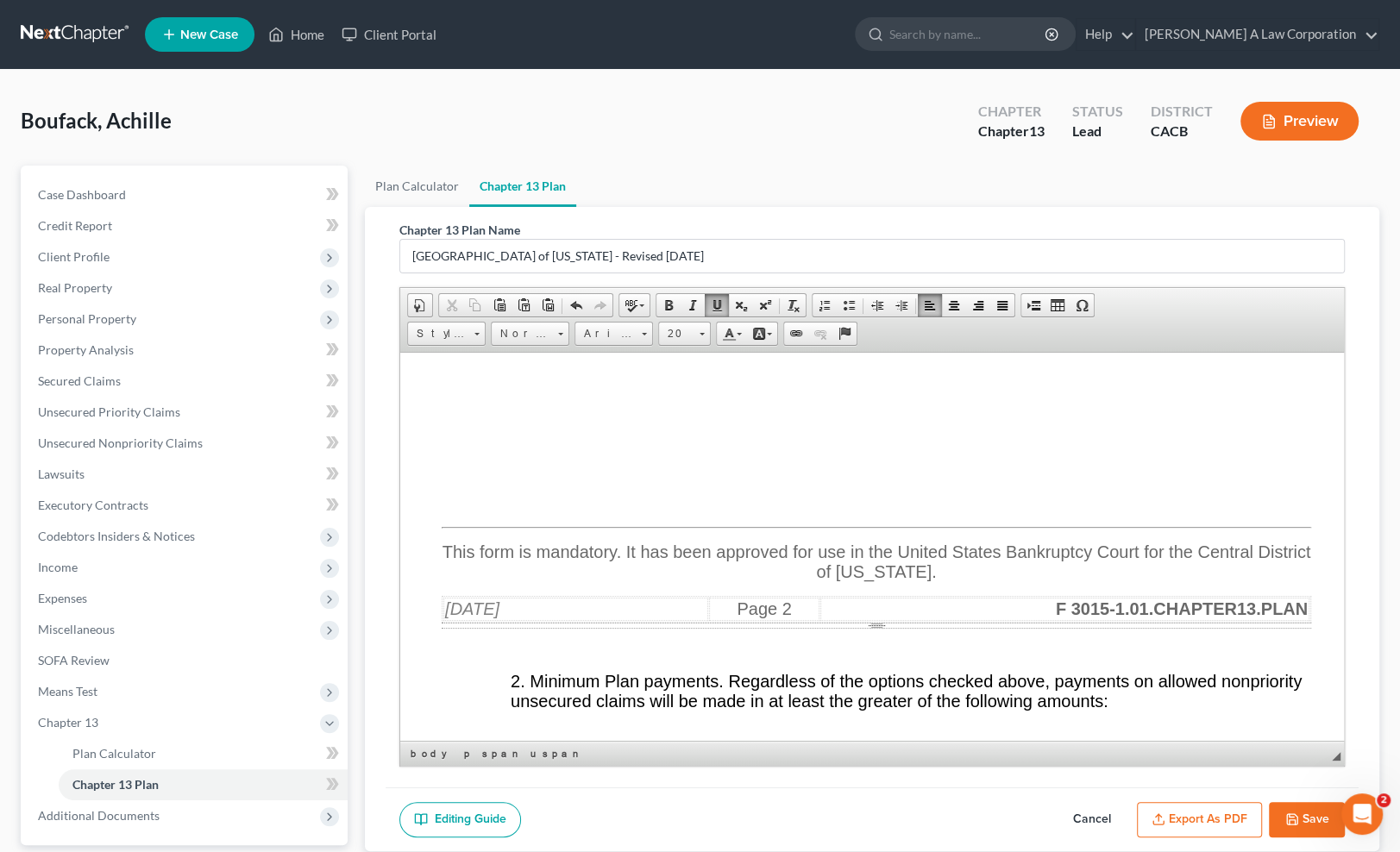
scroll to position [3725, 0]
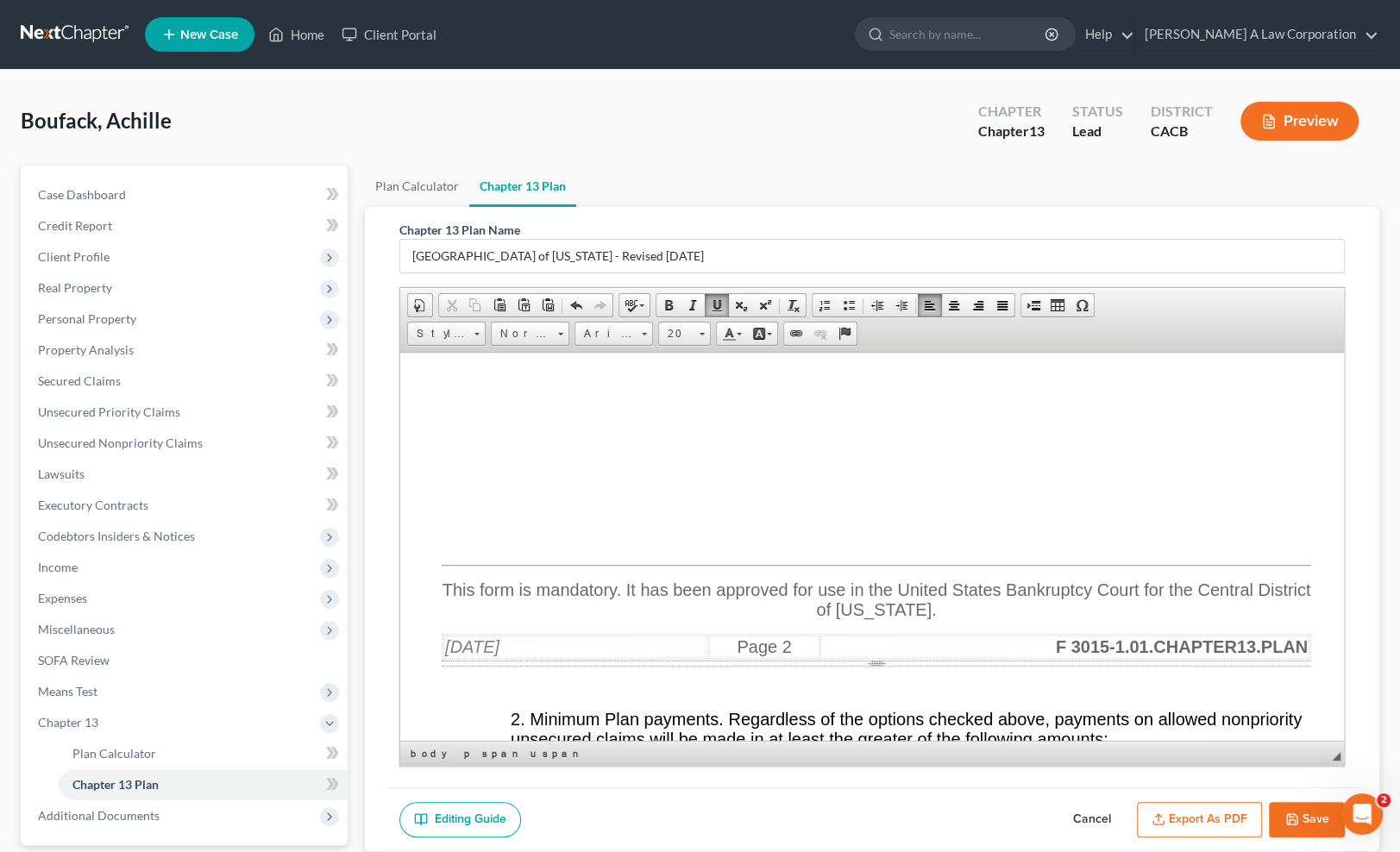
click at [1185, 786] on button "Export as PDF" at bounding box center [1199, 820] width 125 height 37
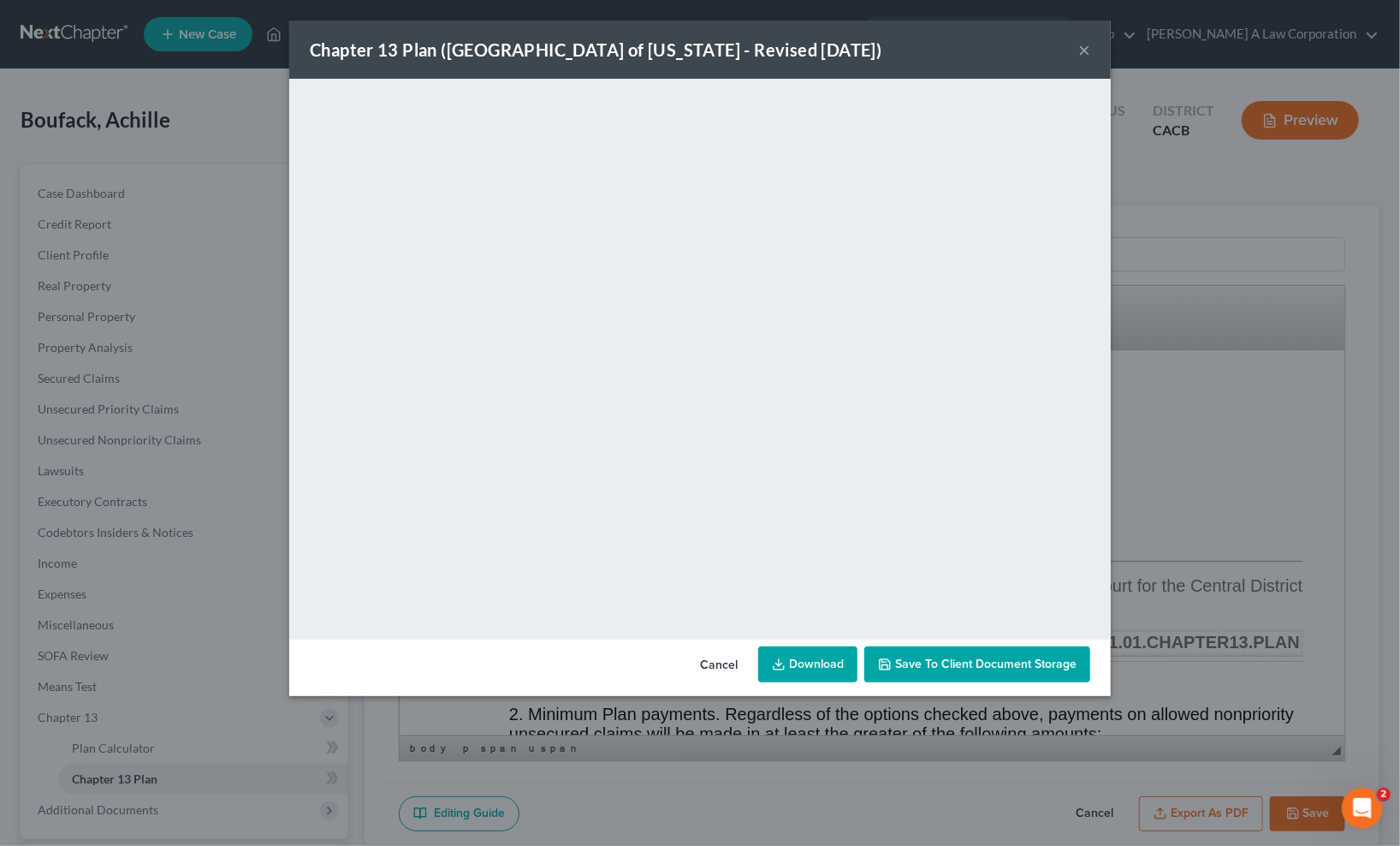
click at [910, 655] on button "Save to Client Document Storage" at bounding box center [977, 664] width 226 height 36
